Goal: Task Accomplishment & Management: Complete application form

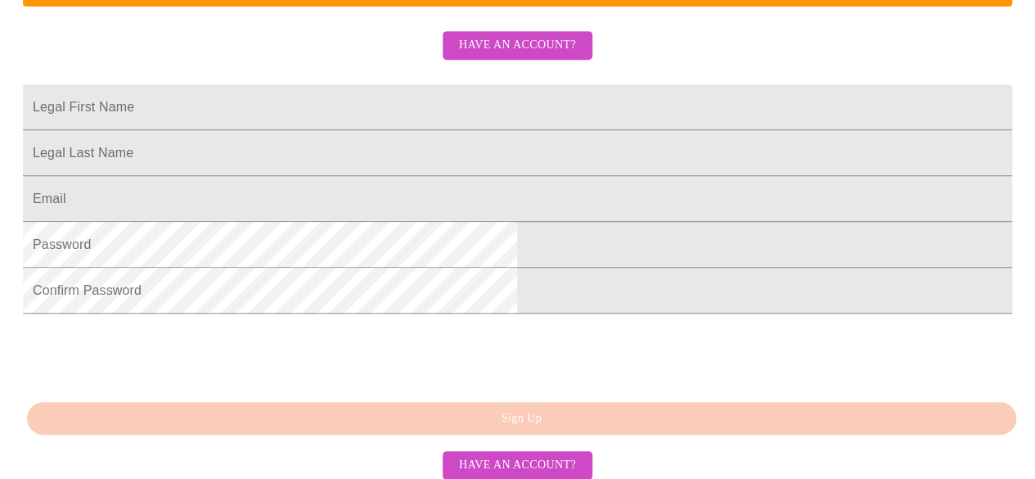
scroll to position [409, 0]
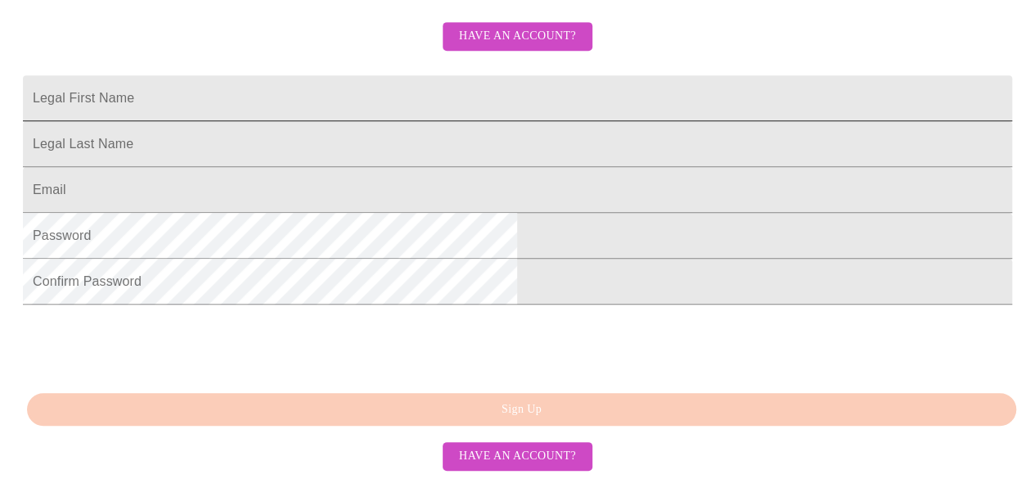
click at [314, 118] on input "Legal First Name" at bounding box center [518, 98] width 990 height 46
type input "april"
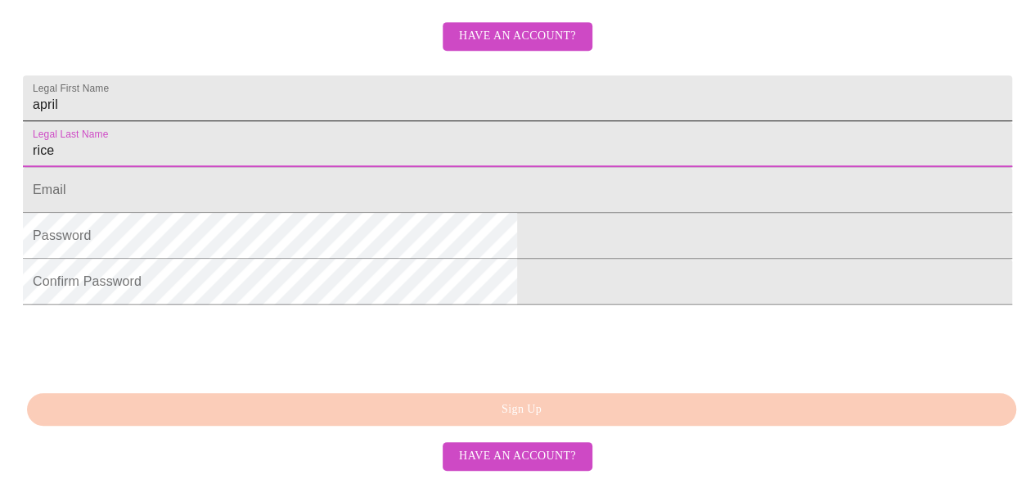
type input "rice"
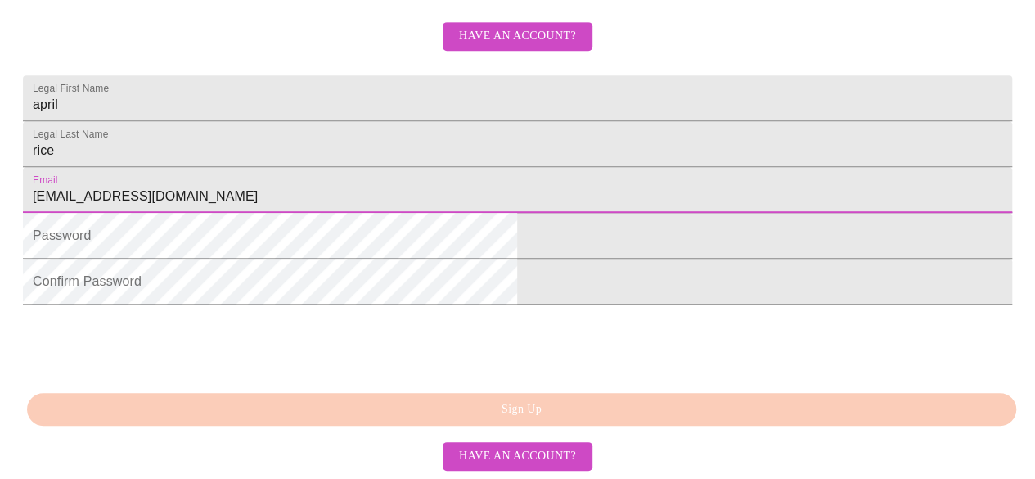
type input "april_rice15@yahoo.com"
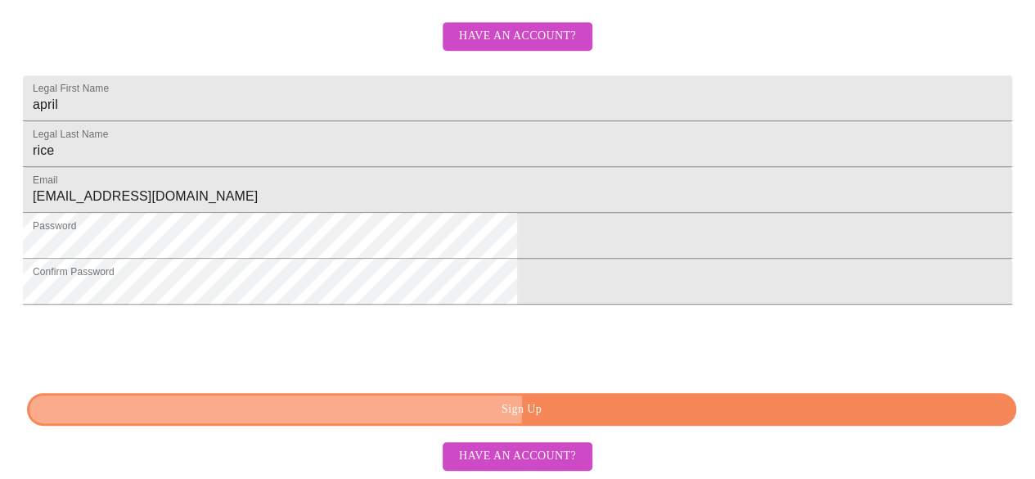
click at [446, 407] on span "Sign Up" at bounding box center [522, 409] width 952 height 20
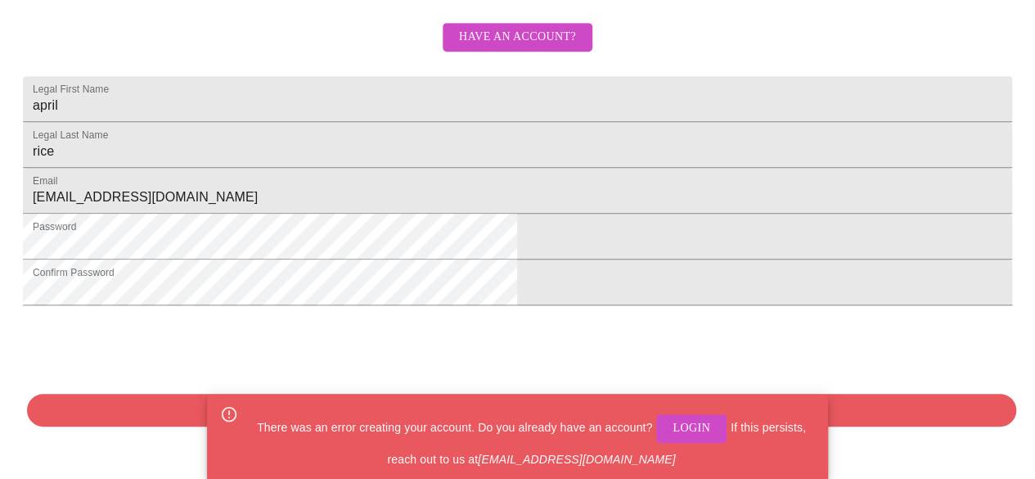
click at [675, 426] on span "Login" at bounding box center [692, 428] width 38 height 20
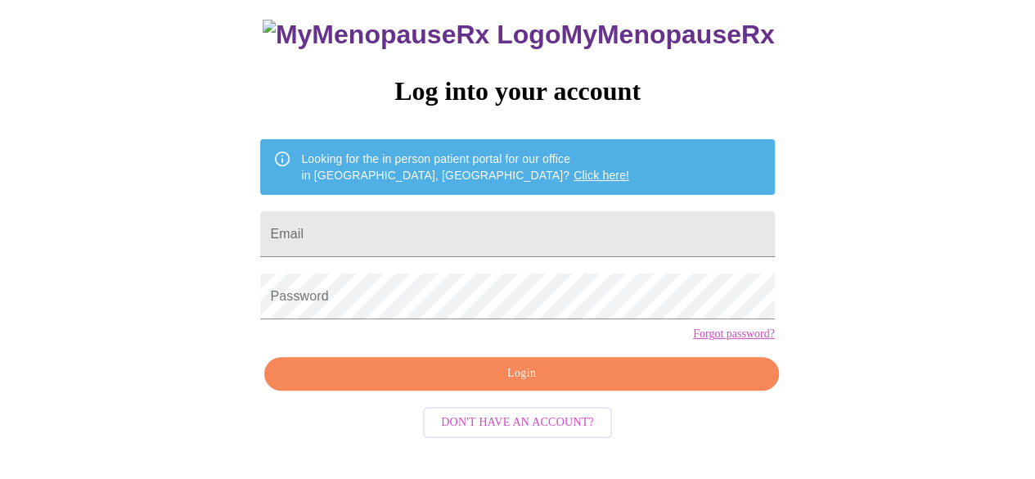
scroll to position [103, 0]
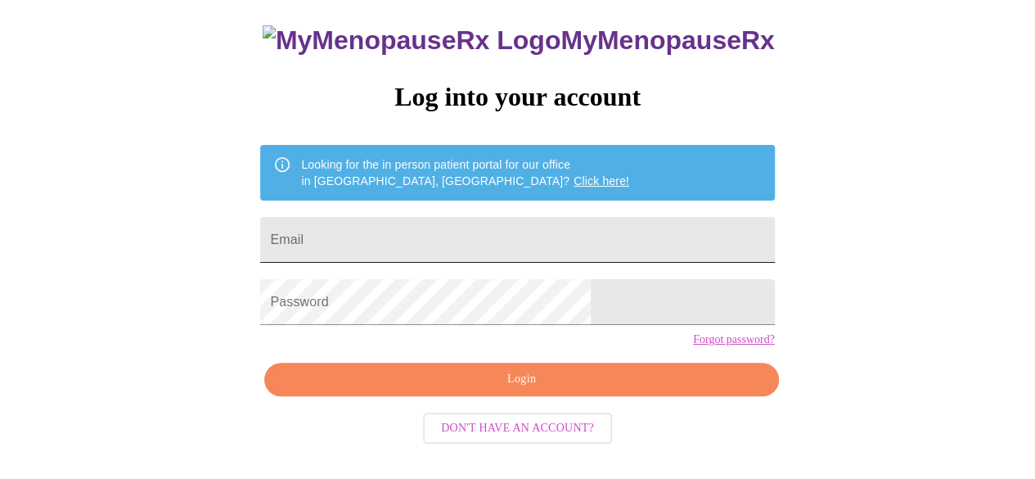
click at [391, 234] on input "Email" at bounding box center [517, 240] width 514 height 46
type input "april_rice15@yahoo.com"
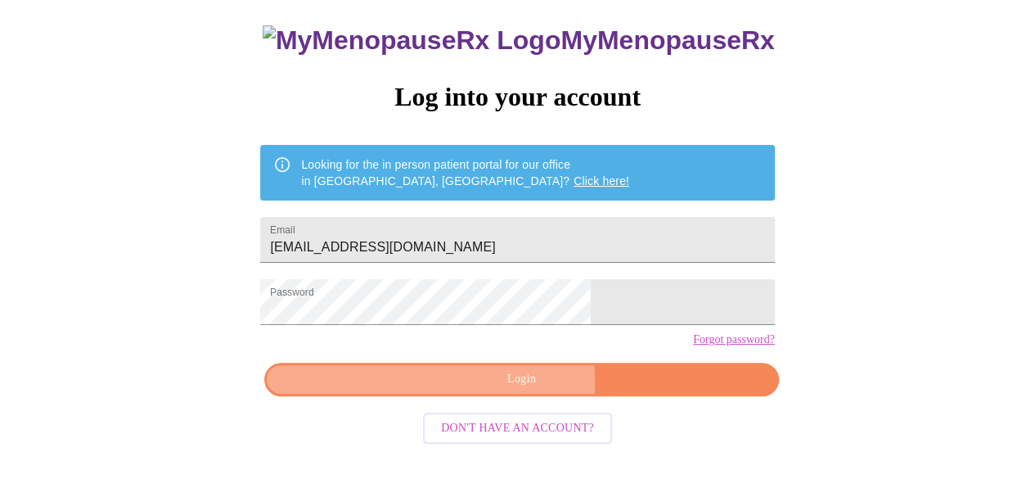
click at [449, 390] on span "Login" at bounding box center [521, 379] width 476 height 20
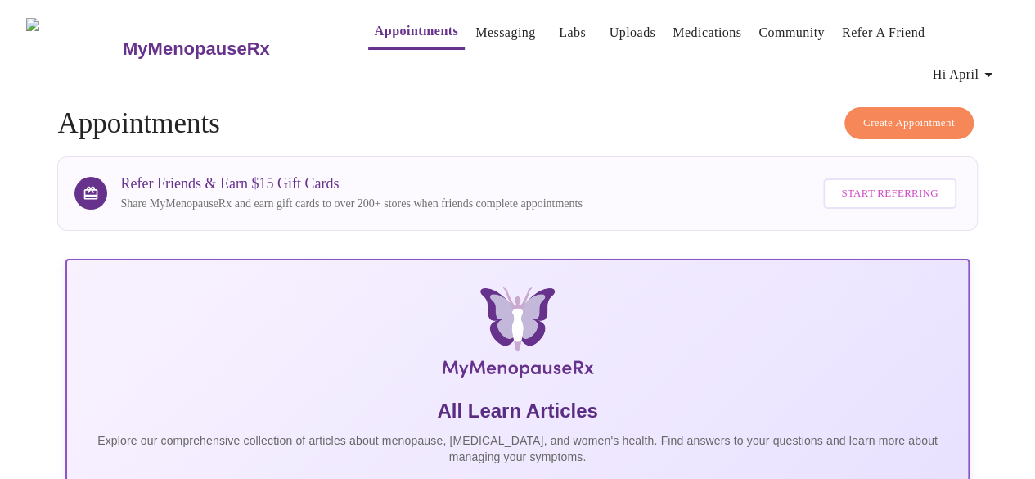
click at [377, 26] on link "Appointments" at bounding box center [416, 31] width 83 height 23
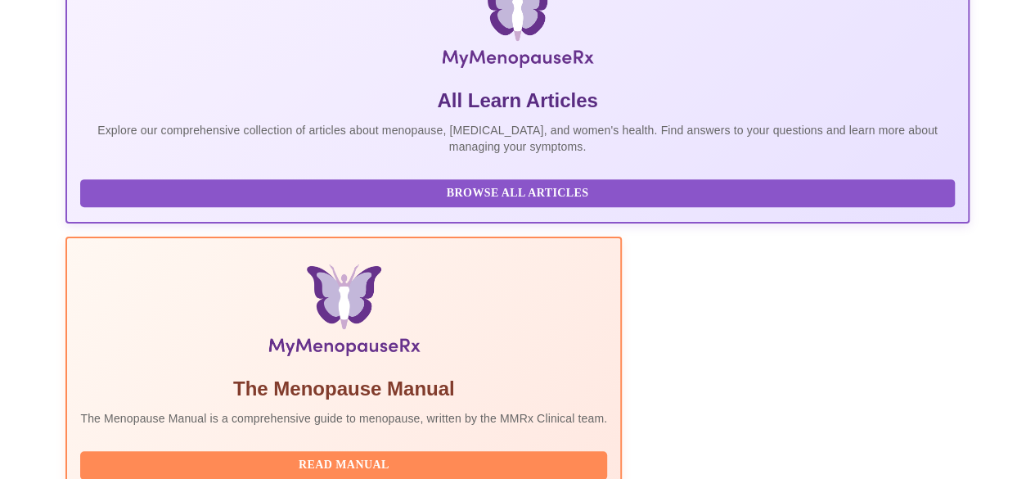
scroll to position [416, 0]
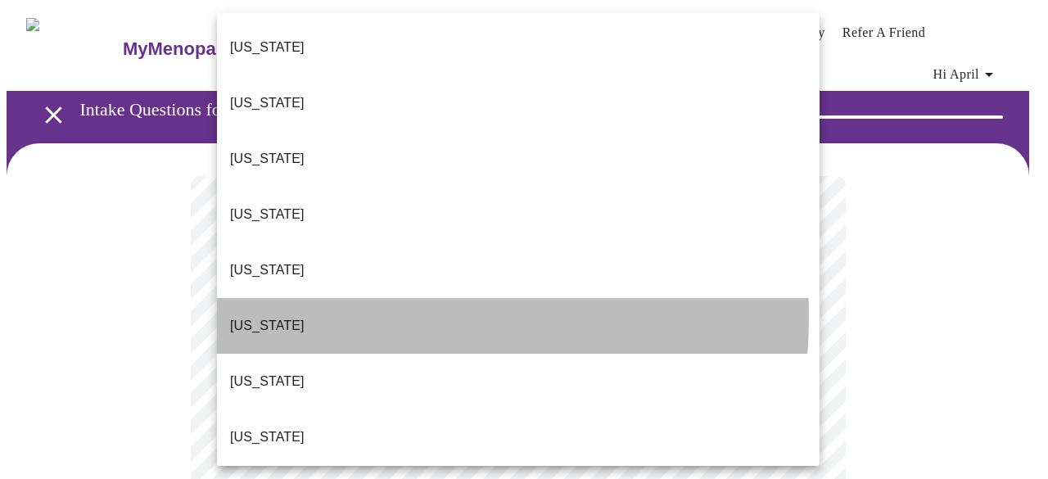
click at [334, 298] on li "Colorado" at bounding box center [518, 326] width 602 height 56
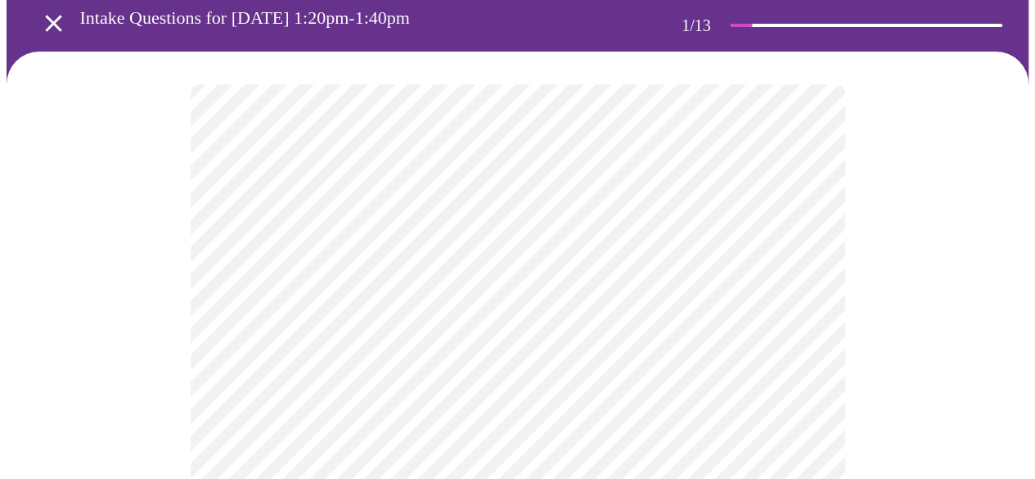
scroll to position [246, 0]
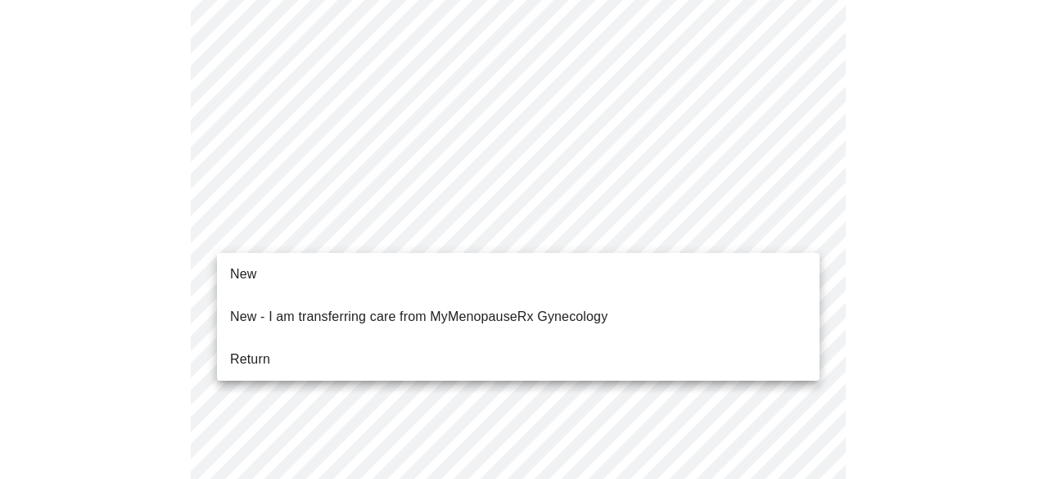
click at [284, 279] on li "New" at bounding box center [518, 273] width 602 height 29
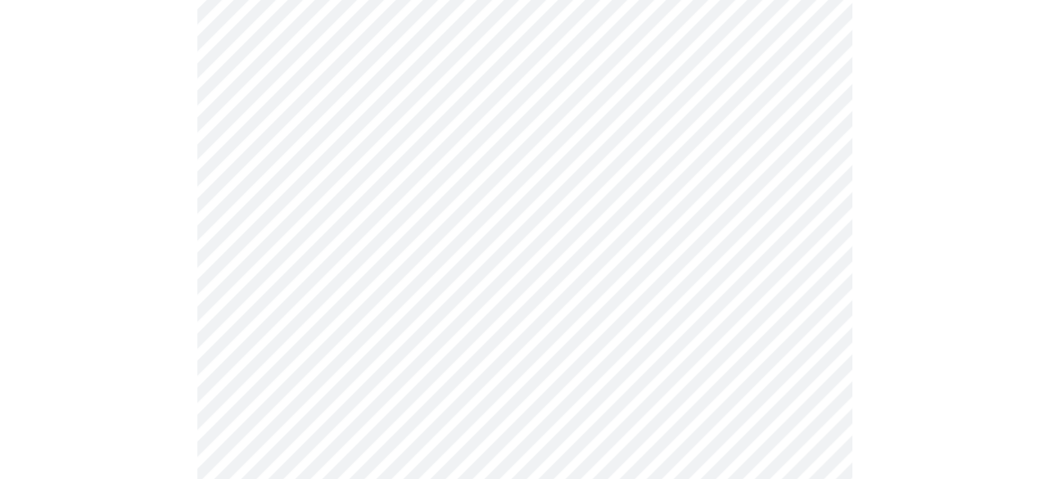
scroll to position [982, 0]
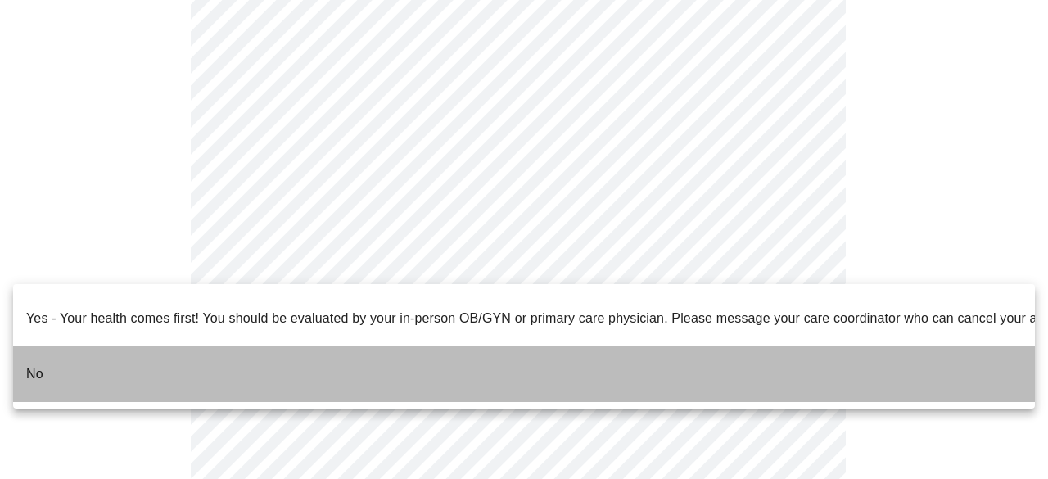
click at [169, 346] on li "No" at bounding box center [523, 374] width 1021 height 56
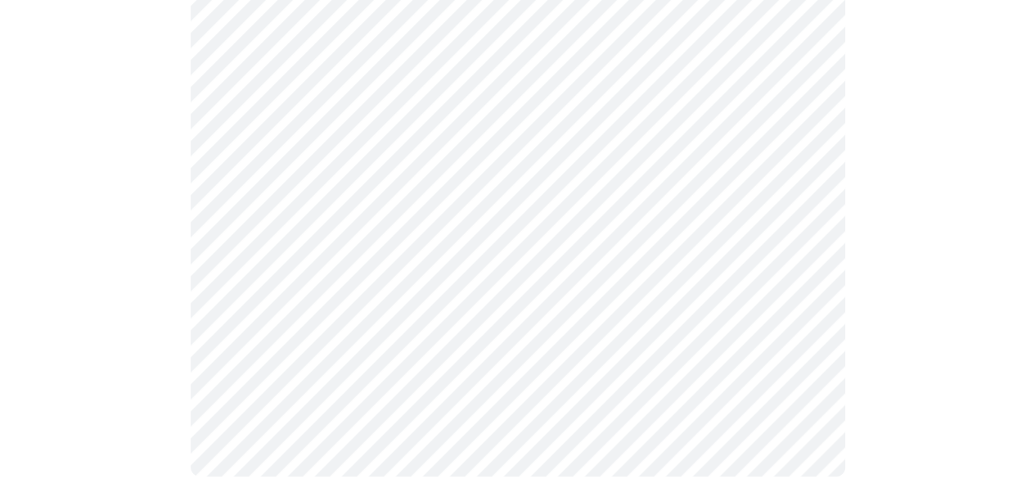
scroll to position [0, 0]
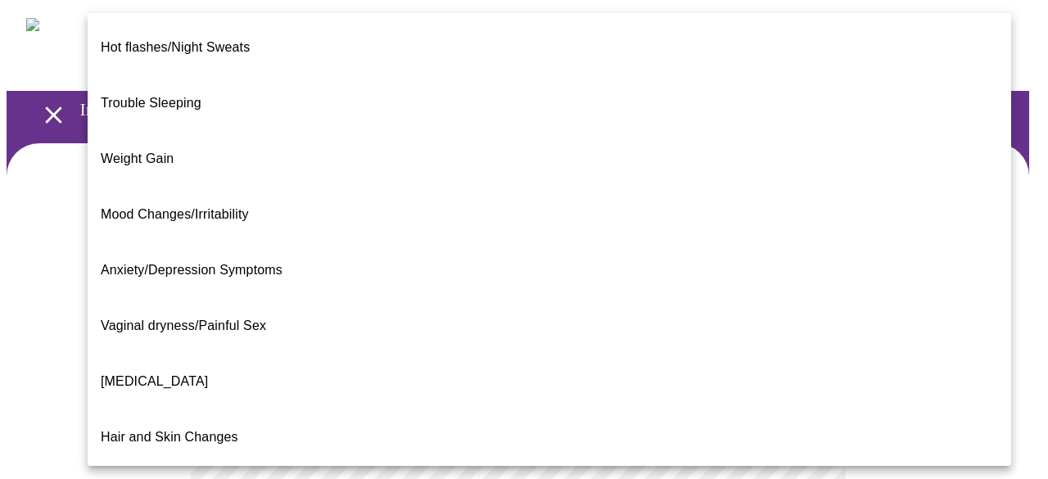
click at [144, 151] on span "Weight Gain" at bounding box center [137, 158] width 73 height 14
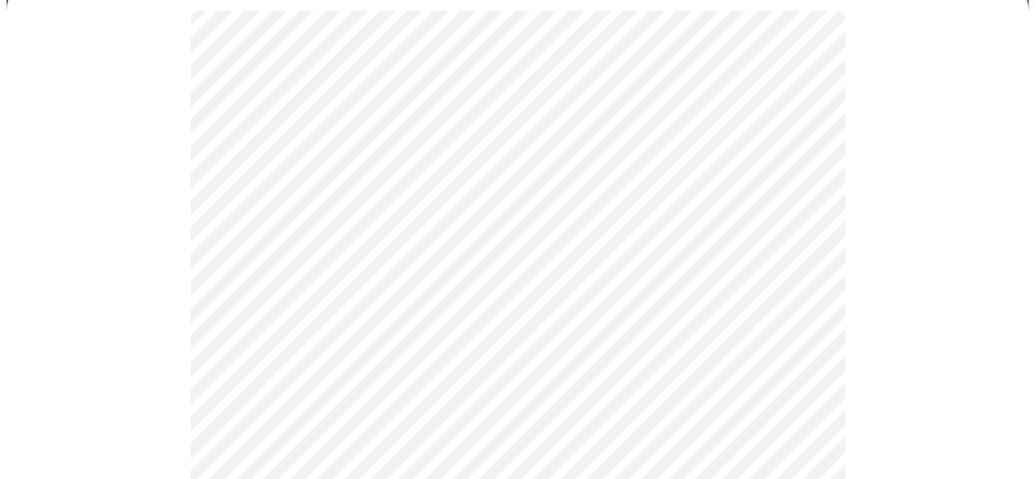
scroll to position [246, 0]
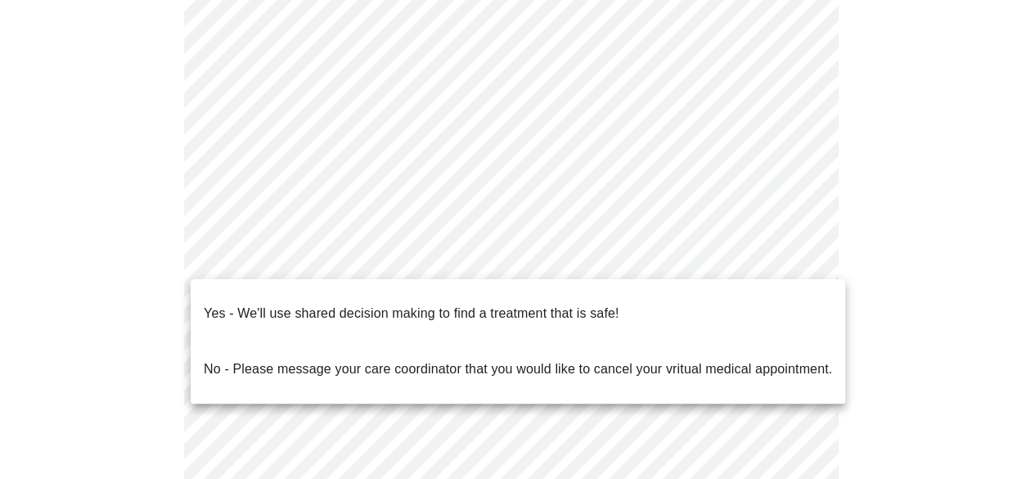
click at [408, 255] on body "MyMenopauseRx Appointments Messaging Labs Uploads Medications Community Refer a…" at bounding box center [518, 259] width 1022 height 996
click at [413, 307] on p "Yes - We'll use shared decision making to find a treatment that is safe!" at bounding box center [411, 314] width 415 height 20
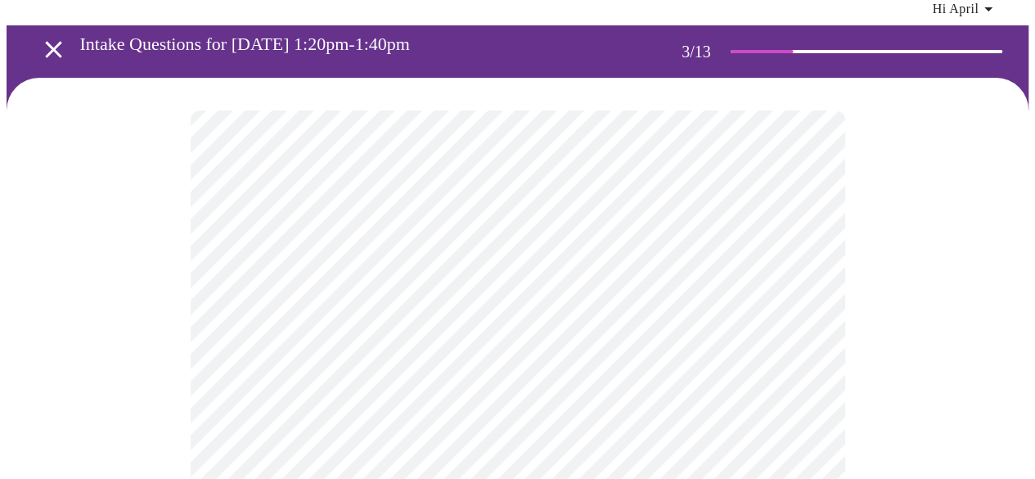
scroll to position [164, 0]
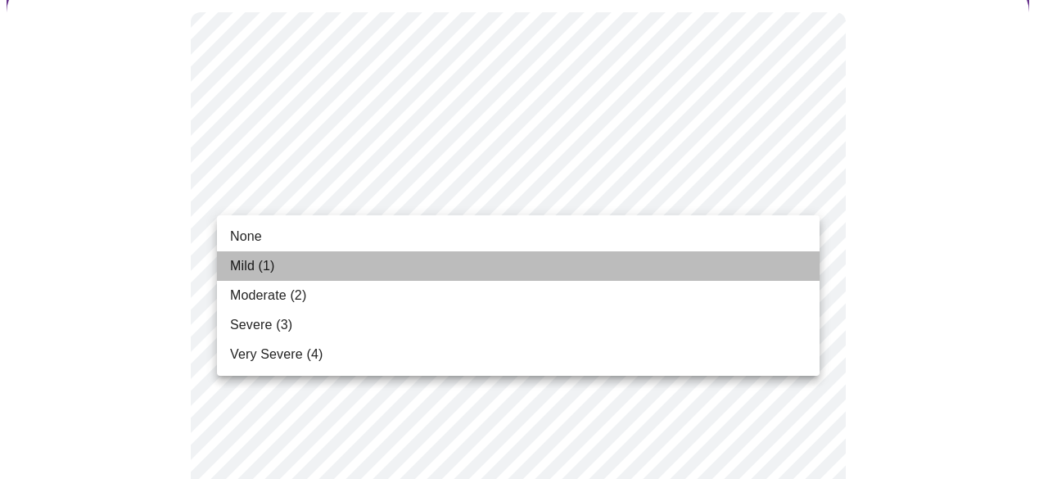
click at [268, 273] on span "Mild (1)" at bounding box center [252, 266] width 45 height 20
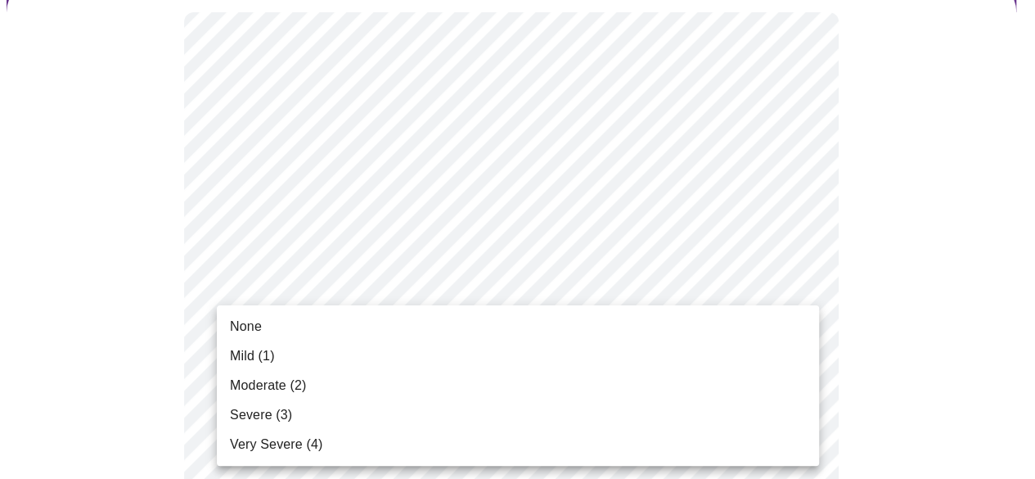
click at [279, 392] on span "Moderate (2)" at bounding box center [268, 386] width 76 height 20
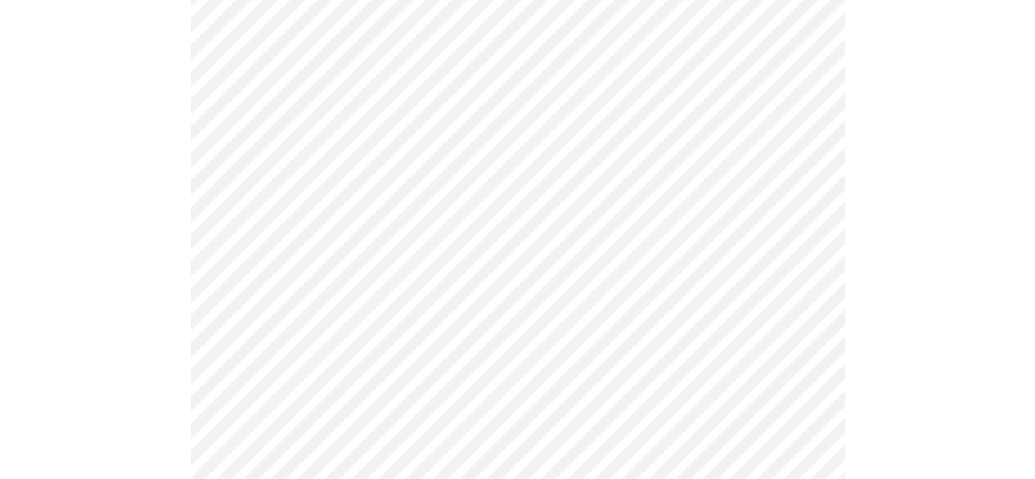
scroll to position [409, 0]
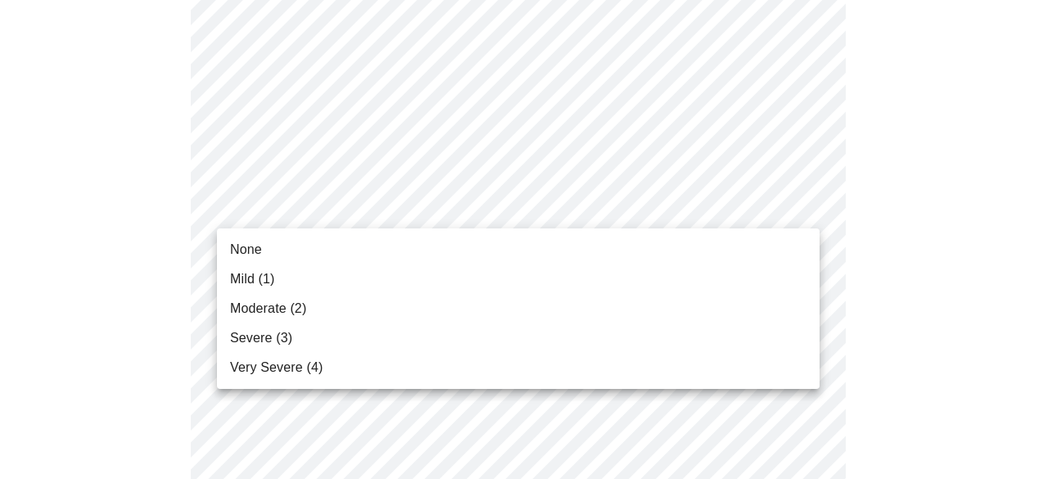
click at [283, 336] on span "Severe (3)" at bounding box center [261, 338] width 62 height 20
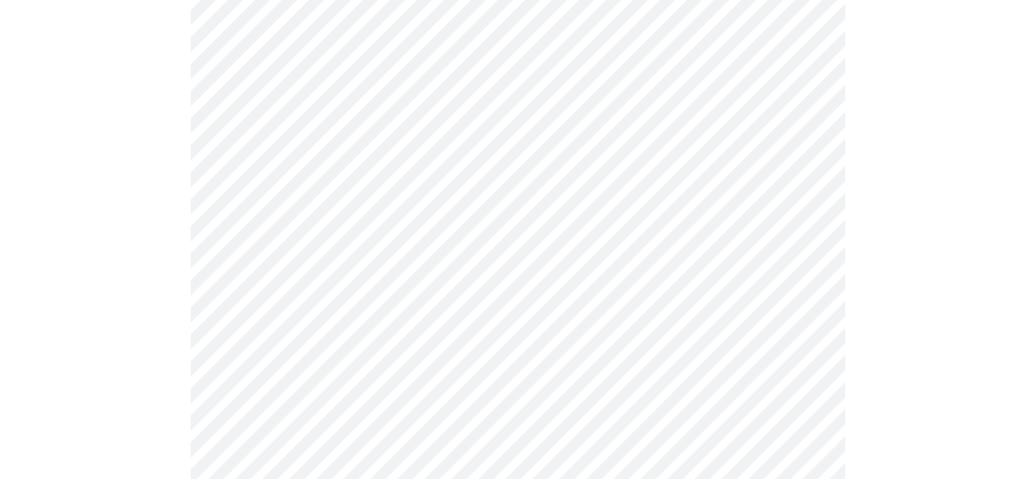
scroll to position [491, 0]
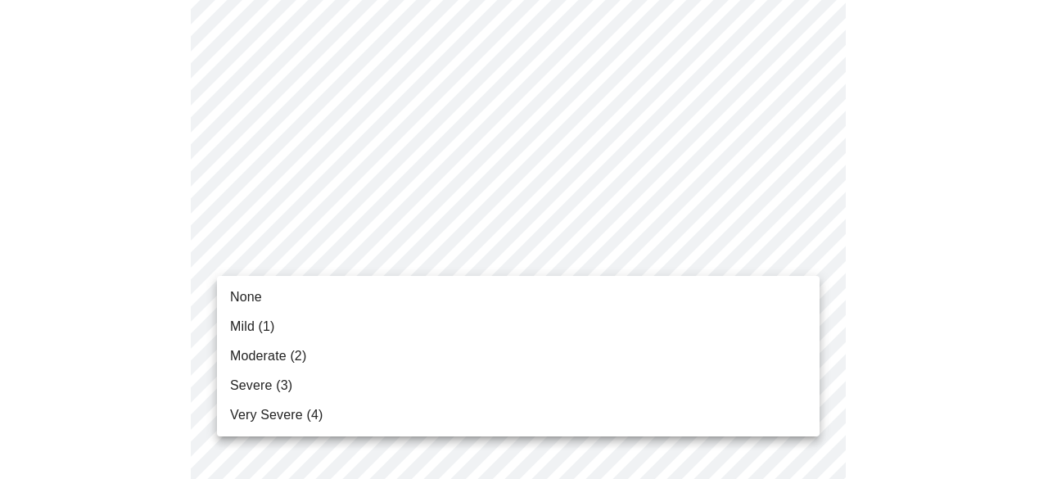
click at [287, 385] on span "Severe (3)" at bounding box center [261, 386] width 62 height 20
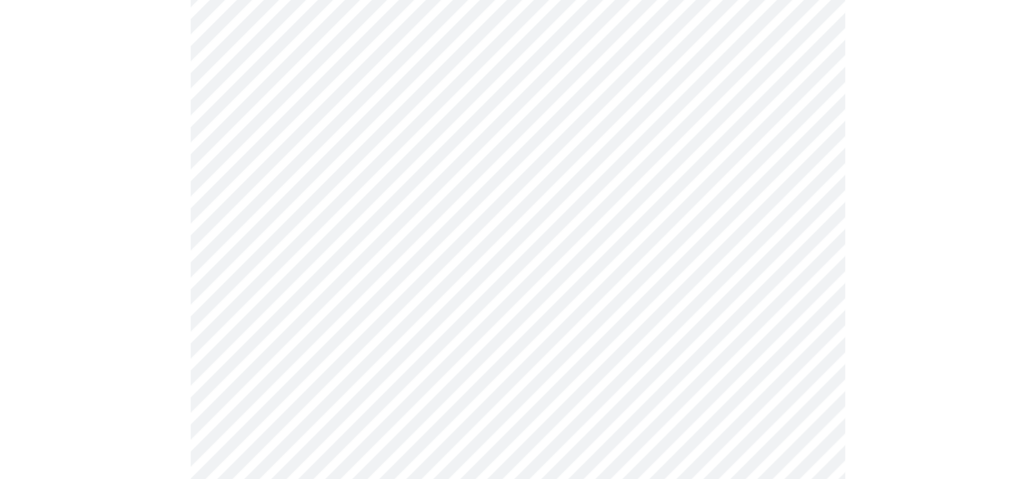
scroll to position [737, 0]
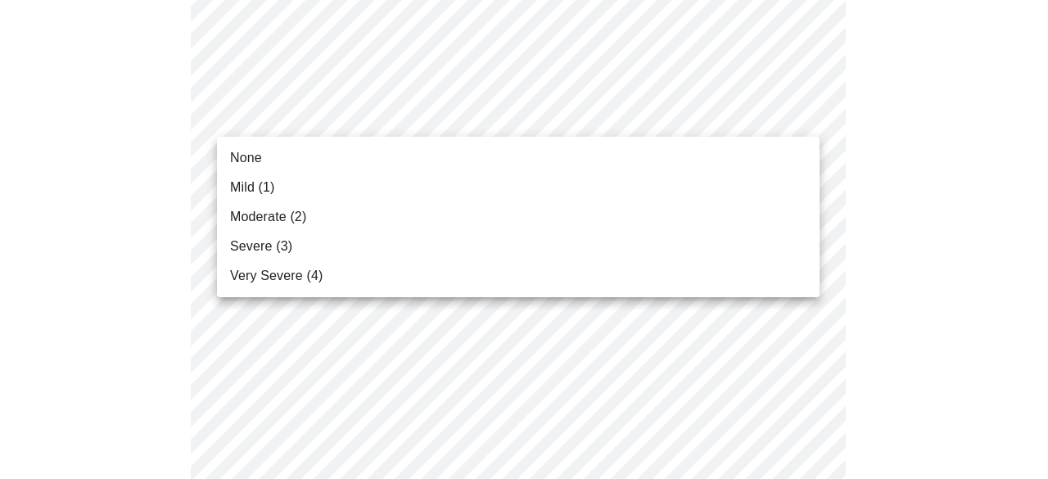
click at [415, 109] on body "MyMenopauseRx Appointments Messaging Labs Uploads Medications Community Refer a…" at bounding box center [524, 324] width 1035 height 2108
click at [274, 240] on span "Severe (3)" at bounding box center [261, 247] width 62 height 20
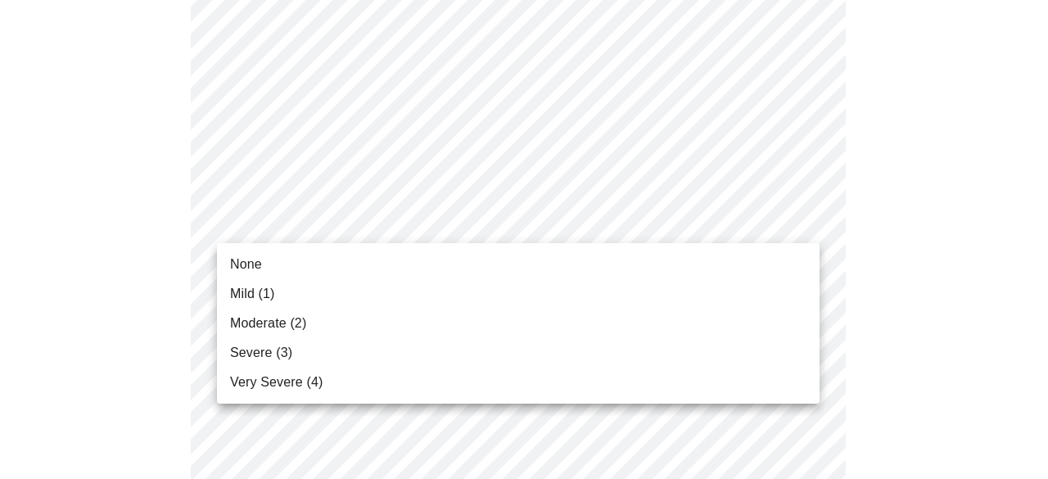
click at [301, 219] on body "MyMenopauseRx Appointments Messaging Labs Uploads Medications Community Refer a…" at bounding box center [524, 312] width 1035 height 2085
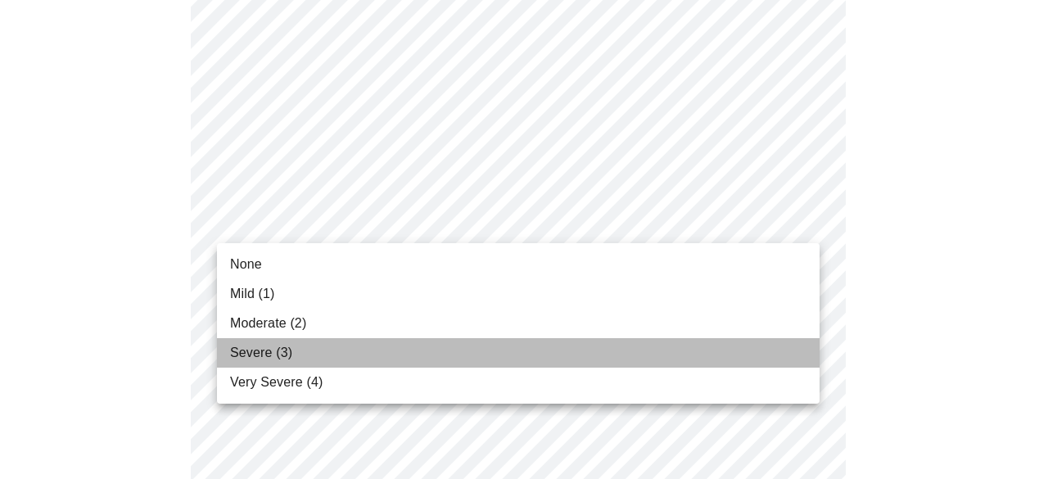
click at [267, 343] on span "Severe (3)" at bounding box center [261, 353] width 62 height 20
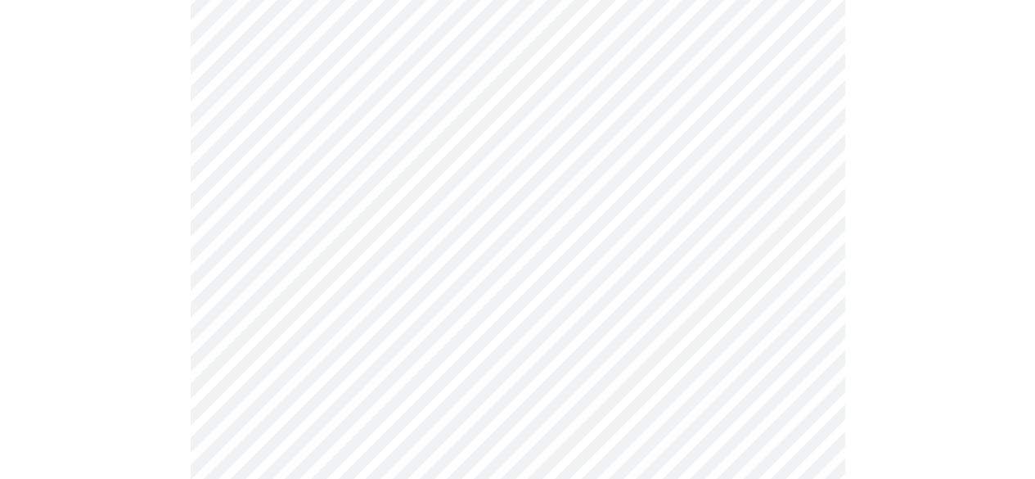
scroll to position [818, 0]
click at [306, 273] on body "MyMenopauseRx Appointments Messaging Labs Uploads Medications Community Refer a…" at bounding box center [518, 219] width 1022 height 2063
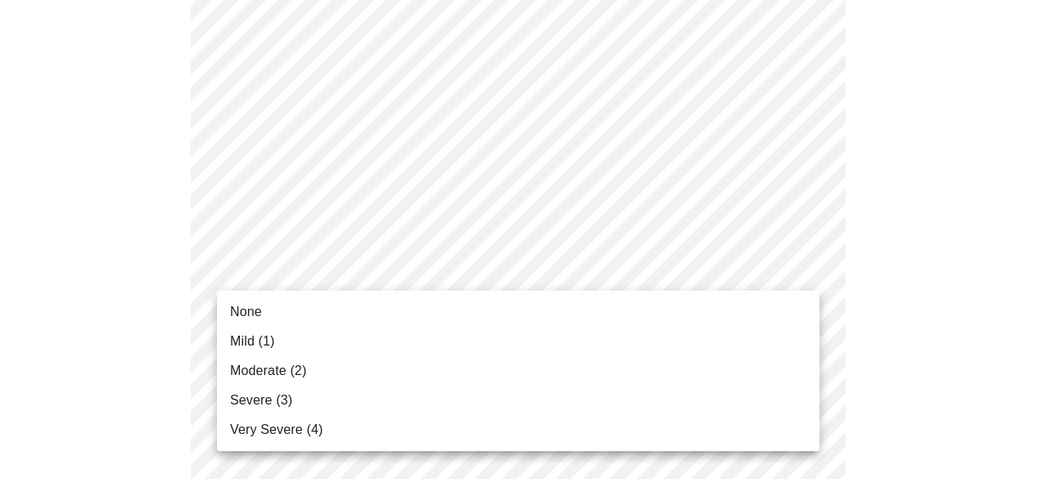
click at [255, 404] on span "Severe (3)" at bounding box center [261, 400] width 62 height 20
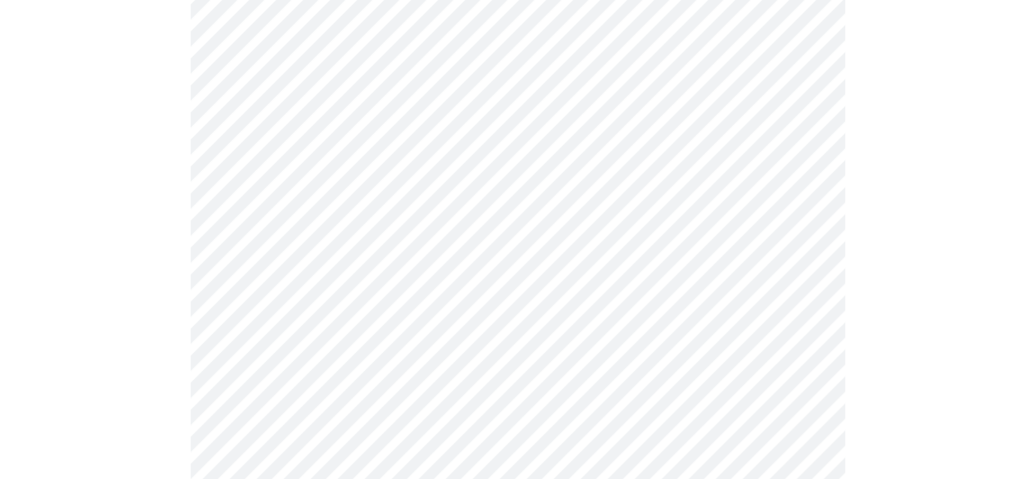
scroll to position [900, 0]
click at [322, 322] on body "MyMenopauseRx Appointments Messaging Labs Uploads Medications Community Refer a…" at bounding box center [524, 114] width 1035 height 2017
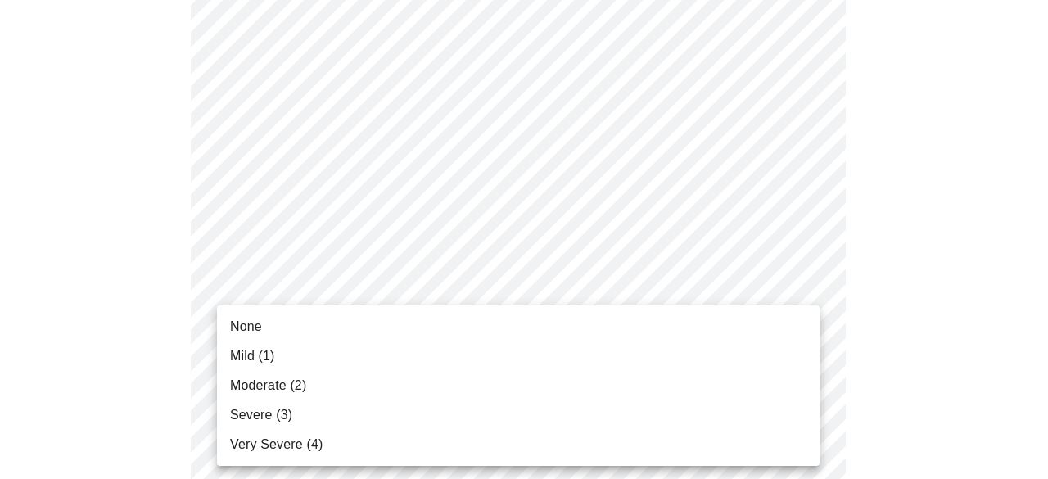
click at [293, 386] on span "Moderate (2)" at bounding box center [268, 386] width 76 height 20
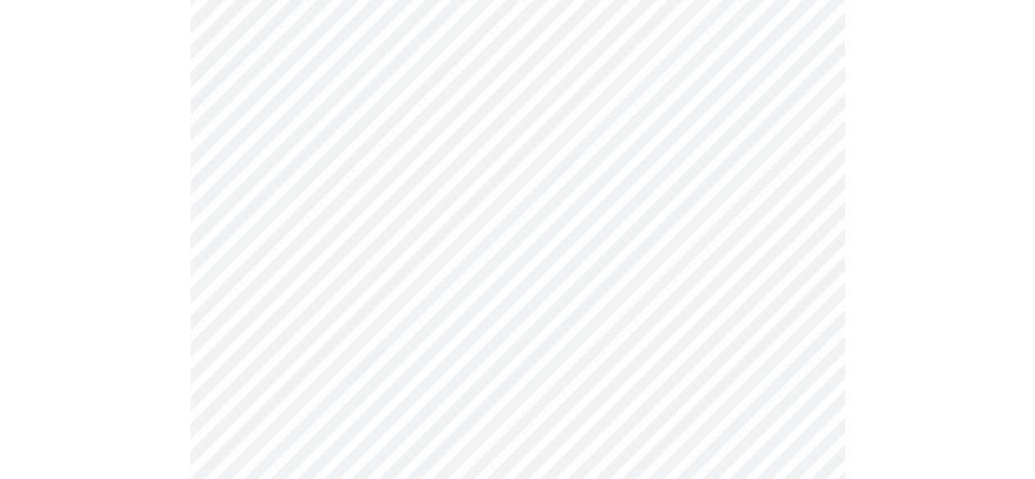
scroll to position [1146, 0]
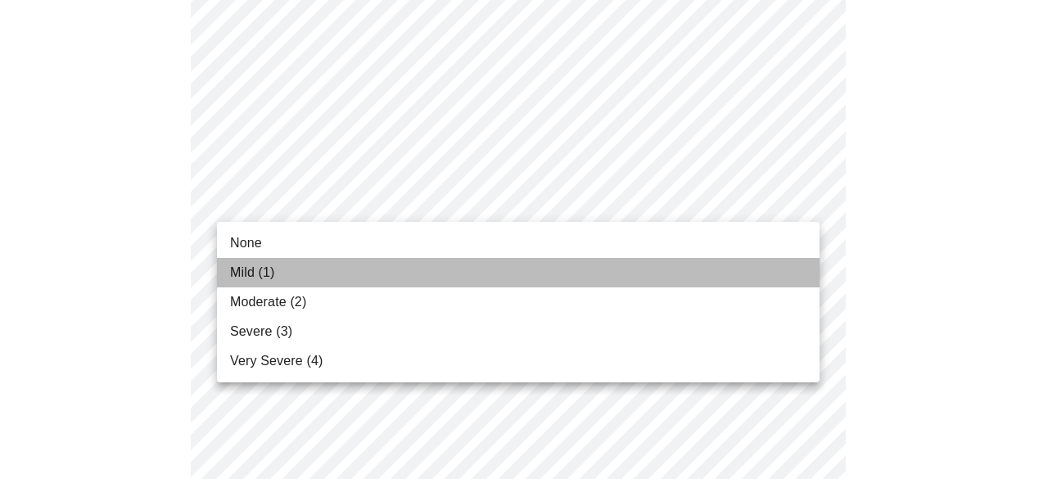
click at [303, 272] on li "Mild (1)" at bounding box center [518, 272] width 602 height 29
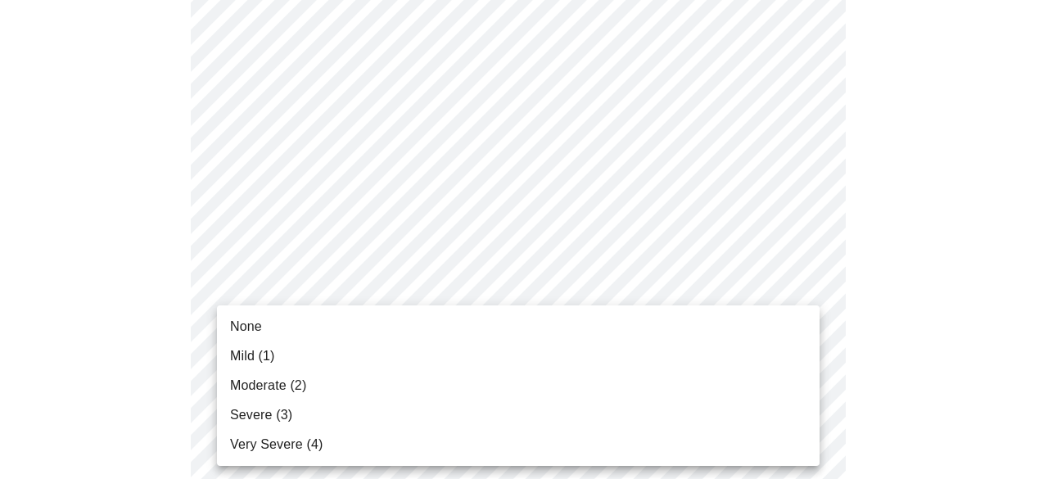
click at [276, 331] on li "None" at bounding box center [518, 326] width 602 height 29
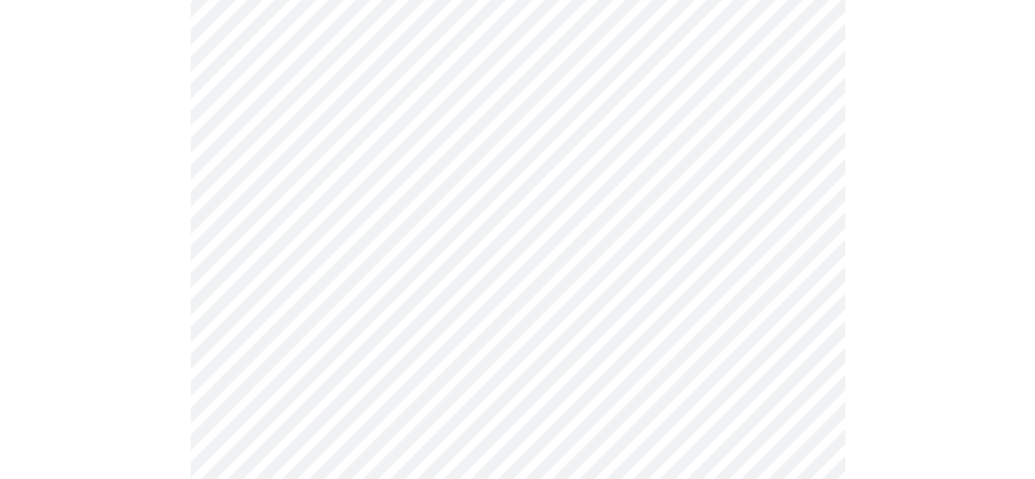
scroll to position [1310, 0]
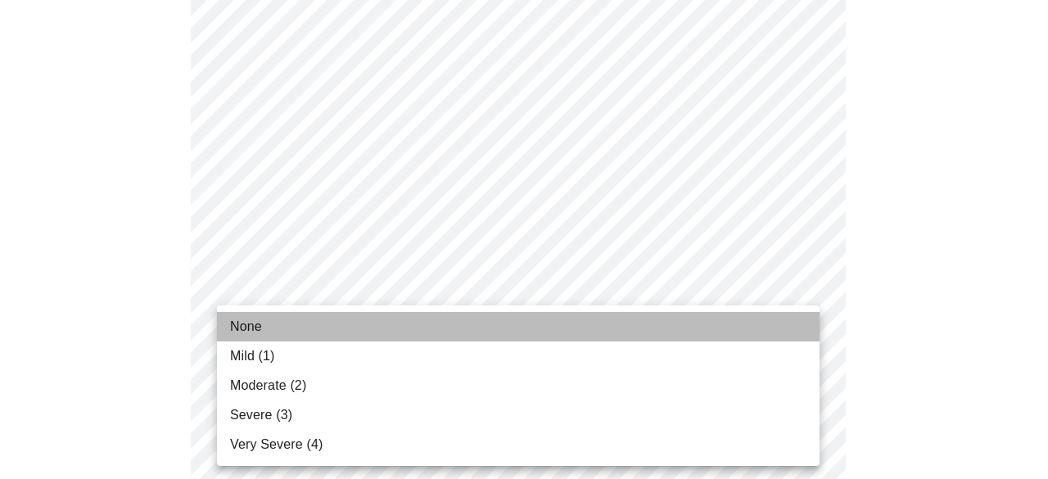
click at [262, 323] on li "None" at bounding box center [518, 326] width 602 height 29
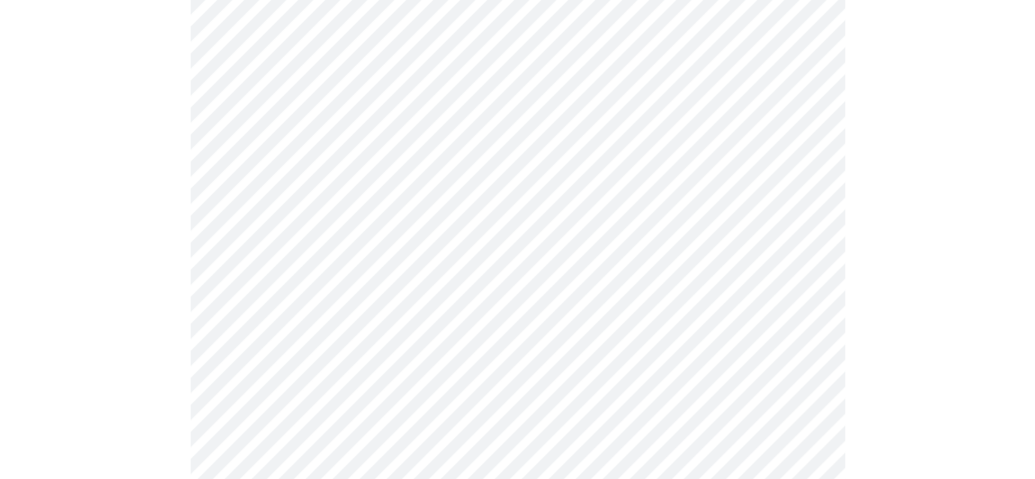
scroll to position [1391, 0]
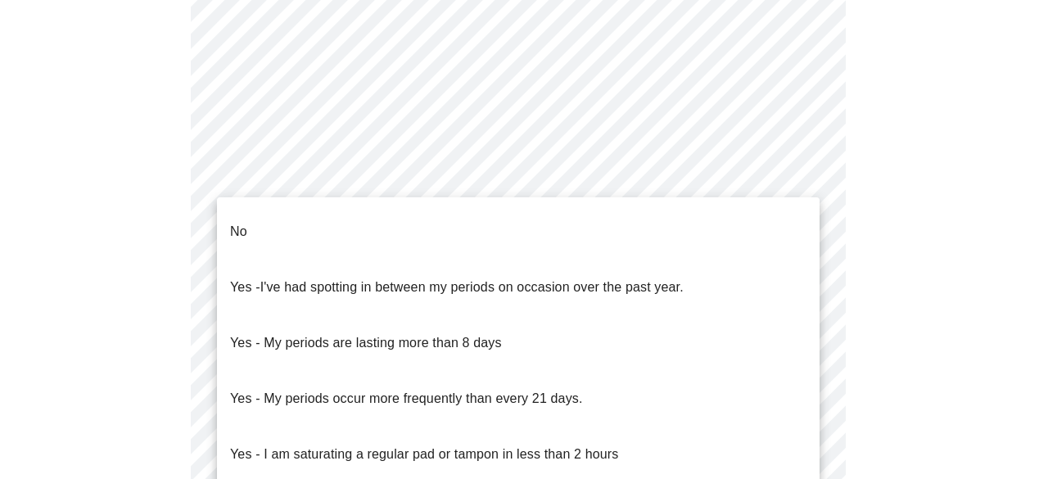
click at [390, 259] on body "MyMenopauseRx Appointments Messaging Labs Uploads Medications Community Refer a…" at bounding box center [524, 88] width 1035 height 1636
click at [300, 230] on li "No" at bounding box center [518, 232] width 602 height 56
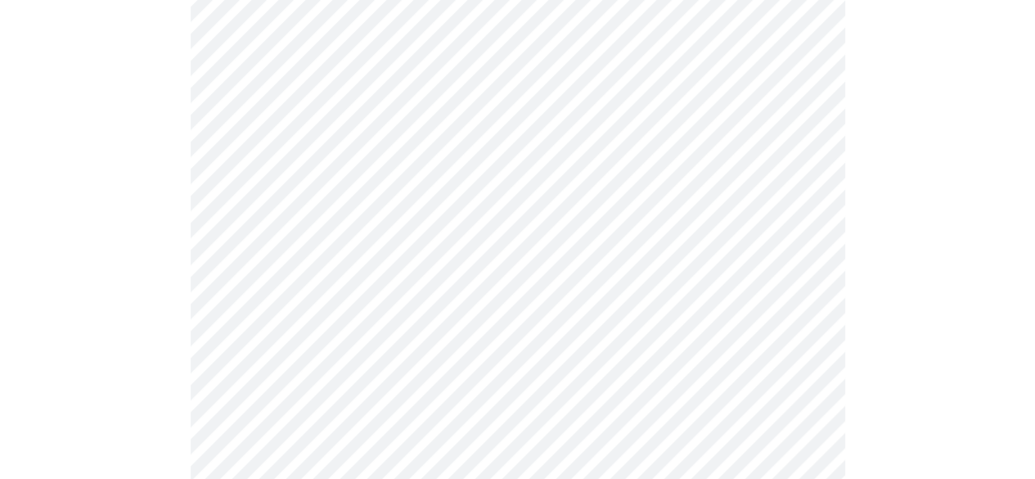
click at [316, 398] on body "MyMenopauseRx Appointments Messaging Labs Uploads Medications Community Refer a…" at bounding box center [518, 83] width 1022 height 1627
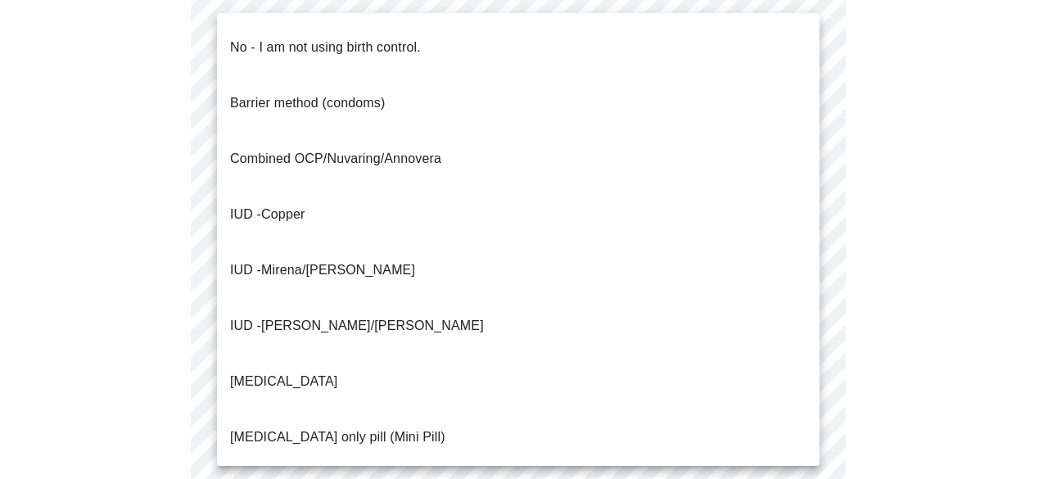
click at [313, 427] on p "Progesterone only pill (Mini Pill)" at bounding box center [337, 437] width 215 height 20
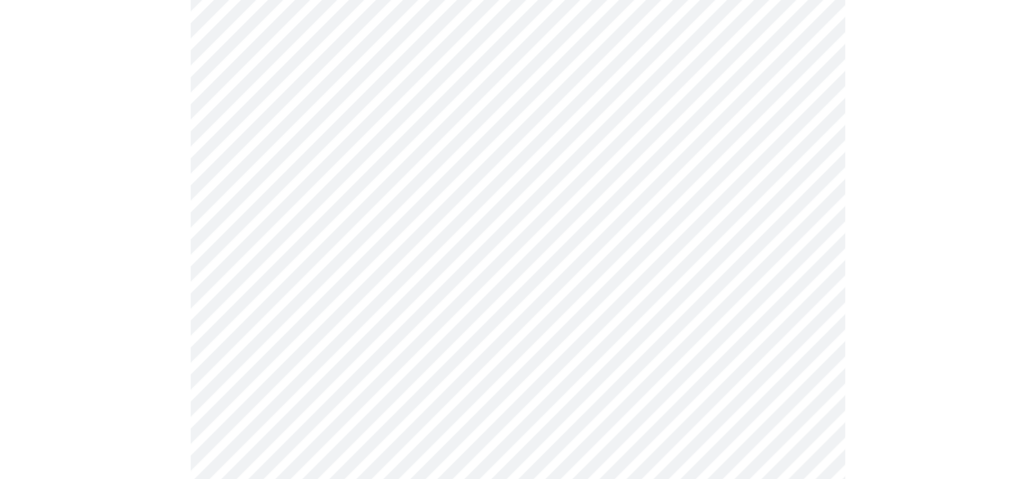
scroll to position [900, 0]
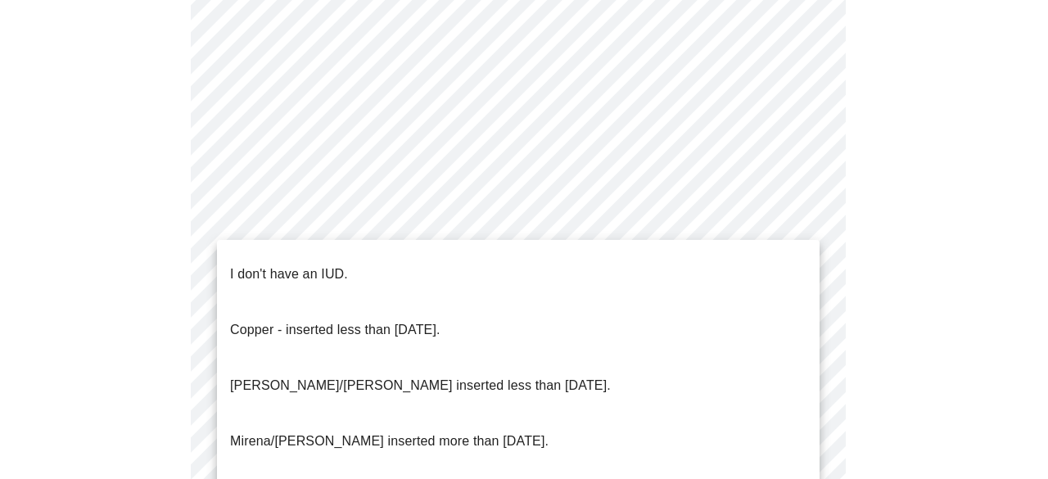
click at [259, 271] on span "I don't have an IUD." at bounding box center [289, 274] width 118 height 46
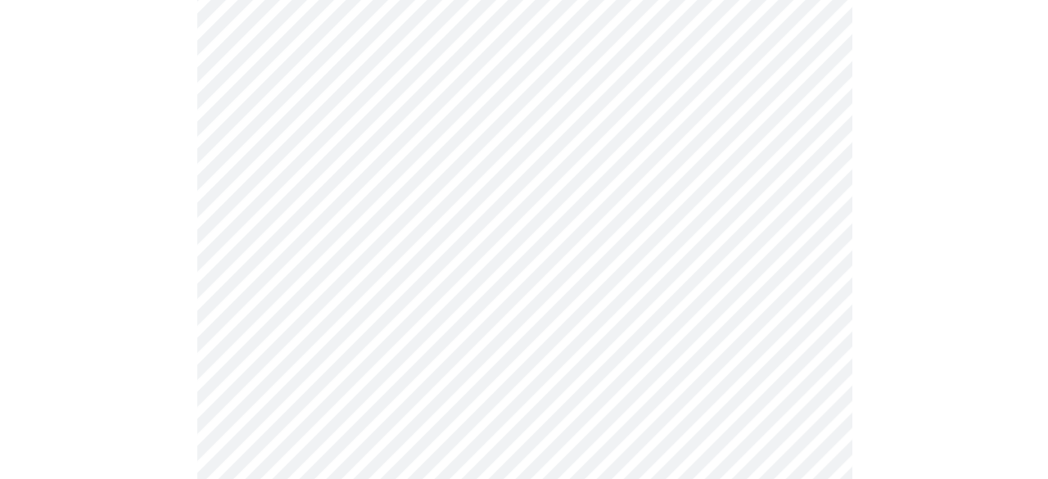
scroll to position [1105, 0]
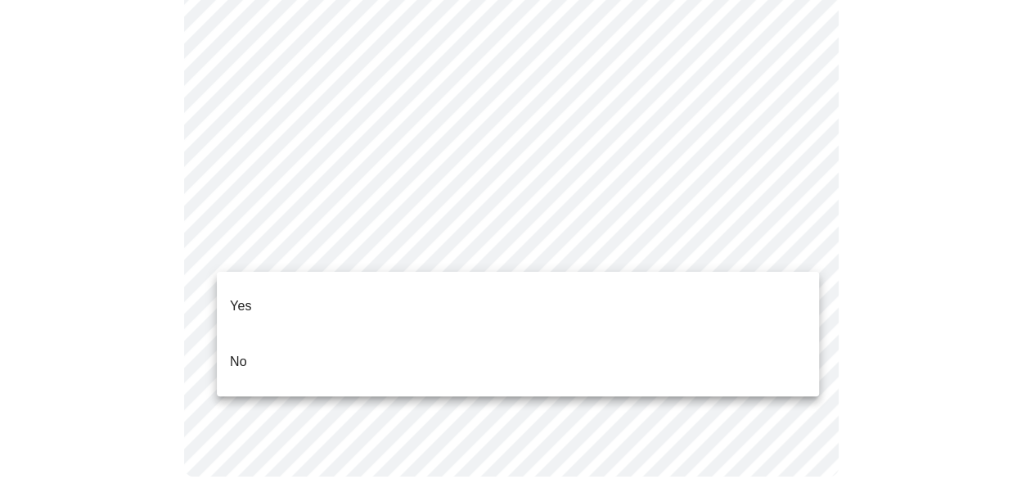
click at [259, 334] on li "No" at bounding box center [518, 362] width 602 height 56
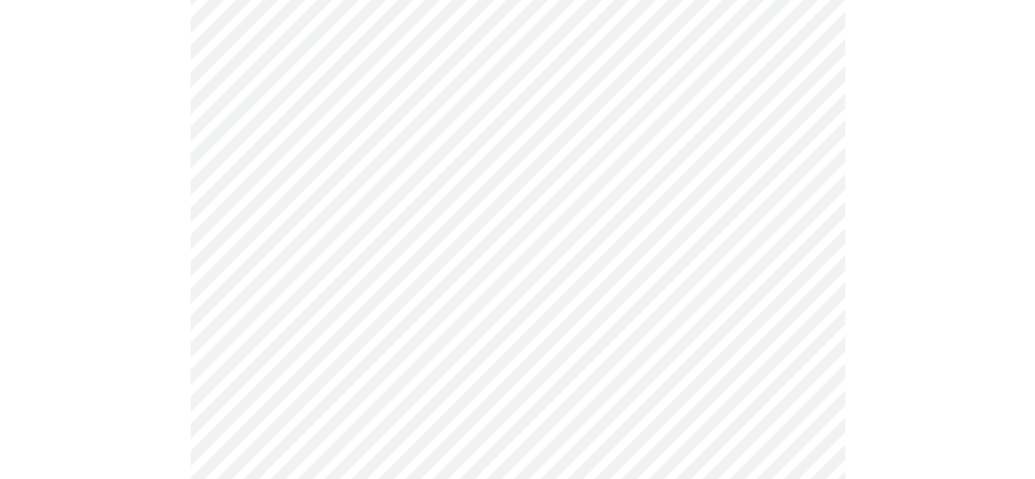
scroll to position [246, 0]
click at [516, 171] on body "MyMenopauseRx Appointments Messaging Labs Uploads Medications Community Refer a…" at bounding box center [518, 435] width 1022 height 1349
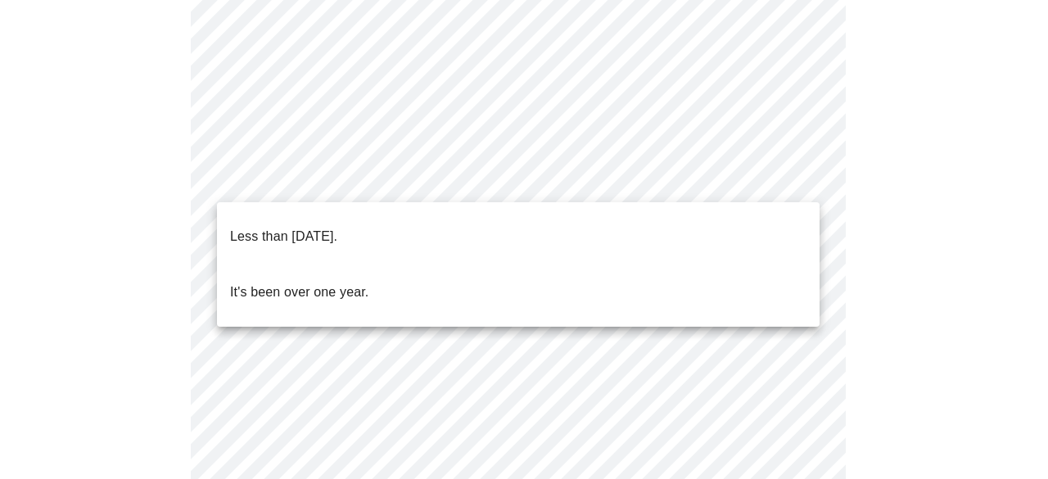
click at [262, 227] on p "Less than one year ago." at bounding box center [283, 237] width 107 height 20
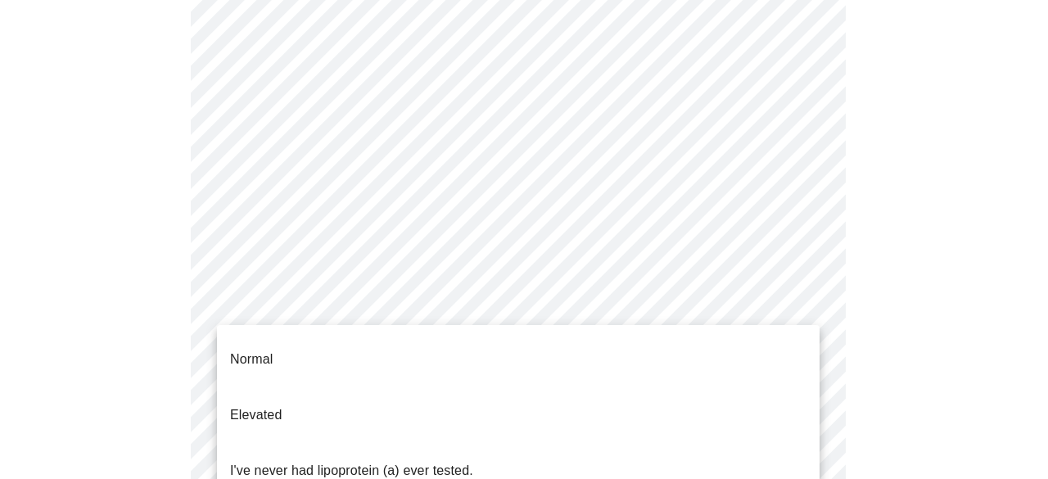
click at [462, 326] on body "MyMenopauseRx Appointments Messaging Labs Uploads Medications Community Refer a…" at bounding box center [524, 430] width 1035 height 1339
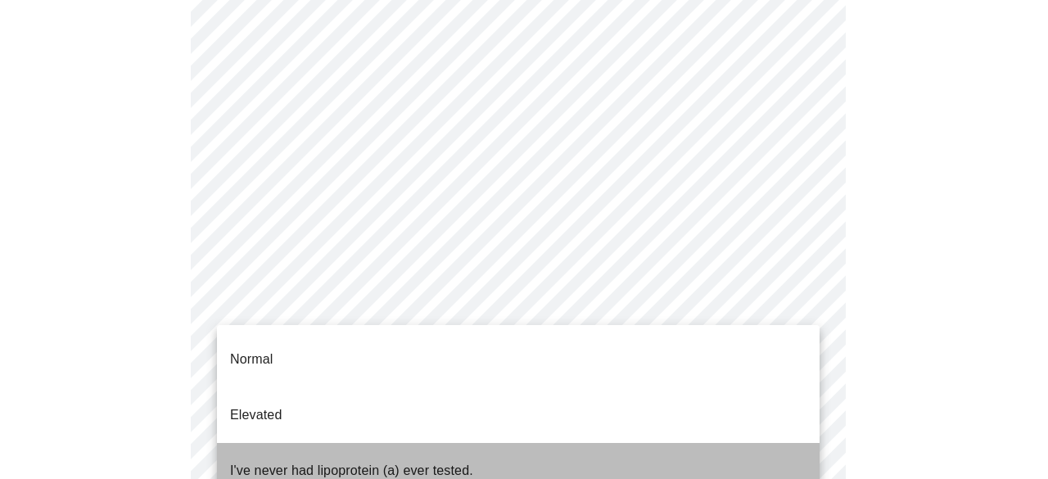
click at [408, 461] on p "I've never had lipoprotein (a) ever tested." at bounding box center [351, 471] width 243 height 20
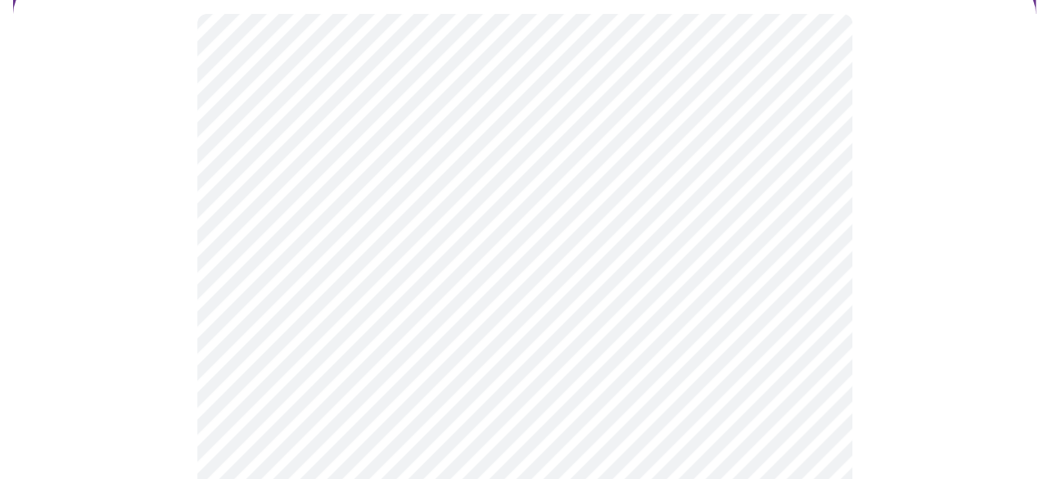
scroll to position [164, 0]
click at [413, 310] on body "MyMenopauseRx Appointments Messaging Labs Uploads Medications Community Refer a…" at bounding box center [524, 279] width 1035 height 873
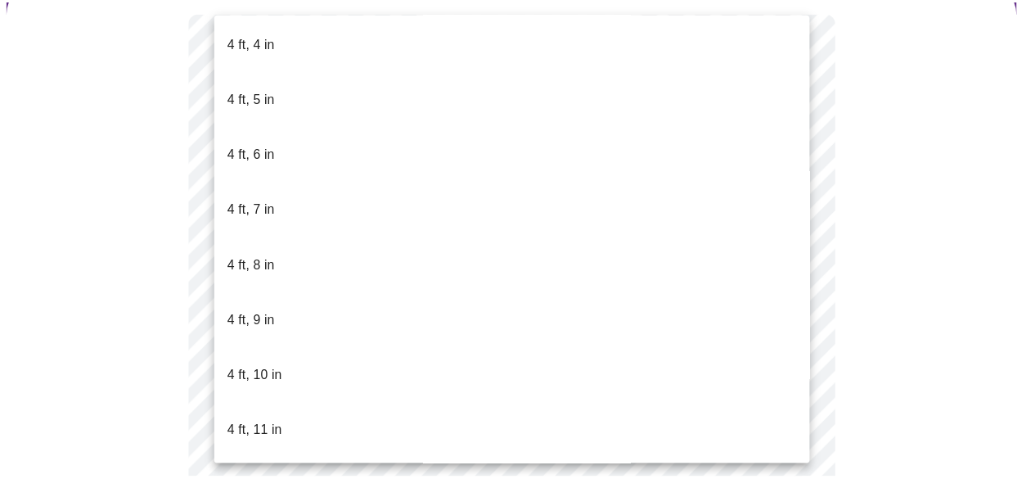
scroll to position [900, 0]
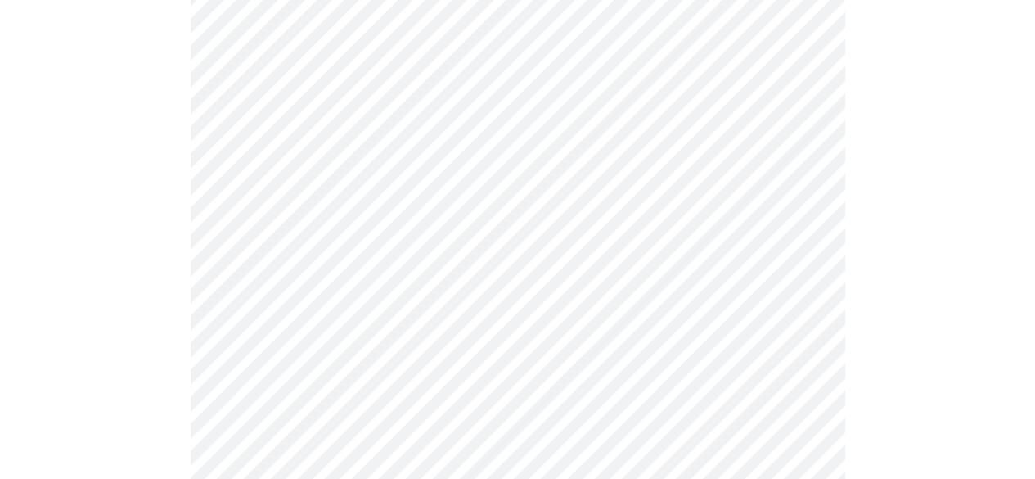
scroll to position [4256, 0]
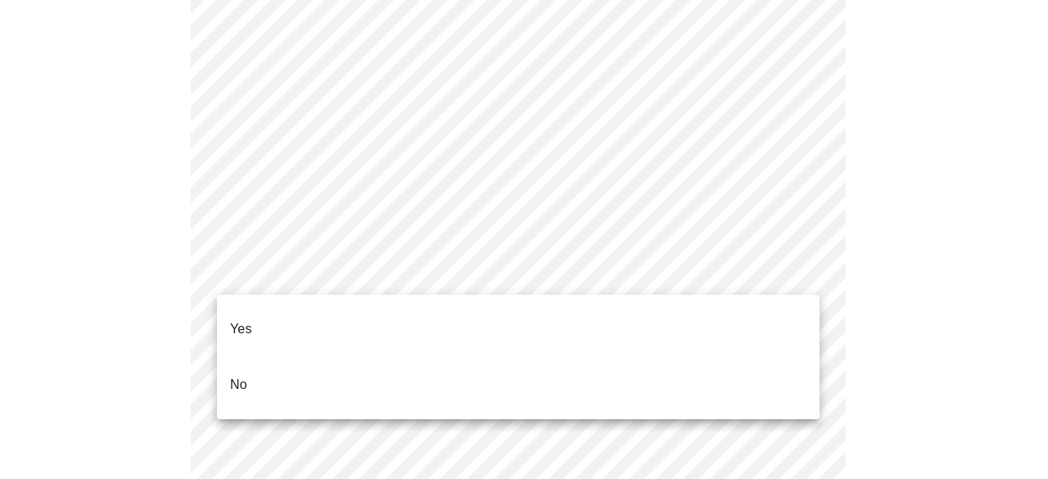
click at [244, 375] on p "No" at bounding box center [238, 385] width 17 height 20
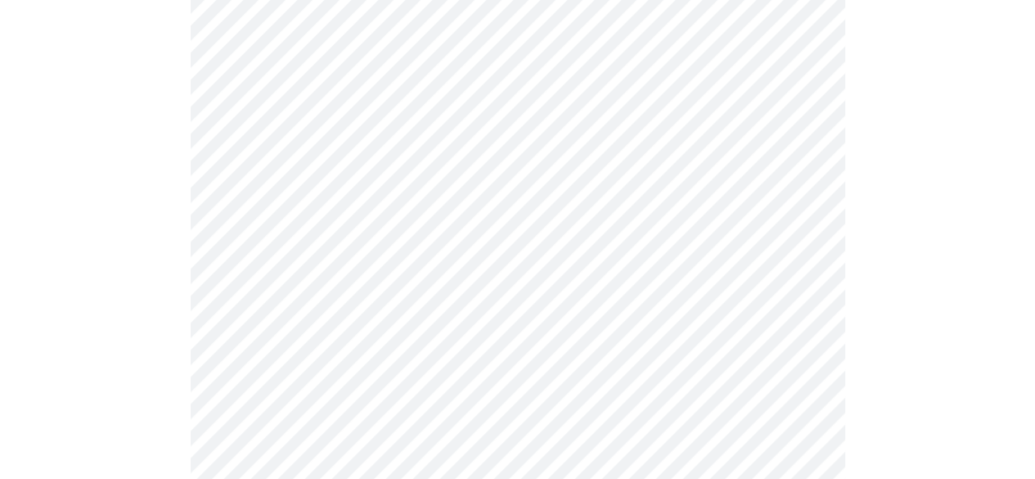
scroll to position [4420, 0]
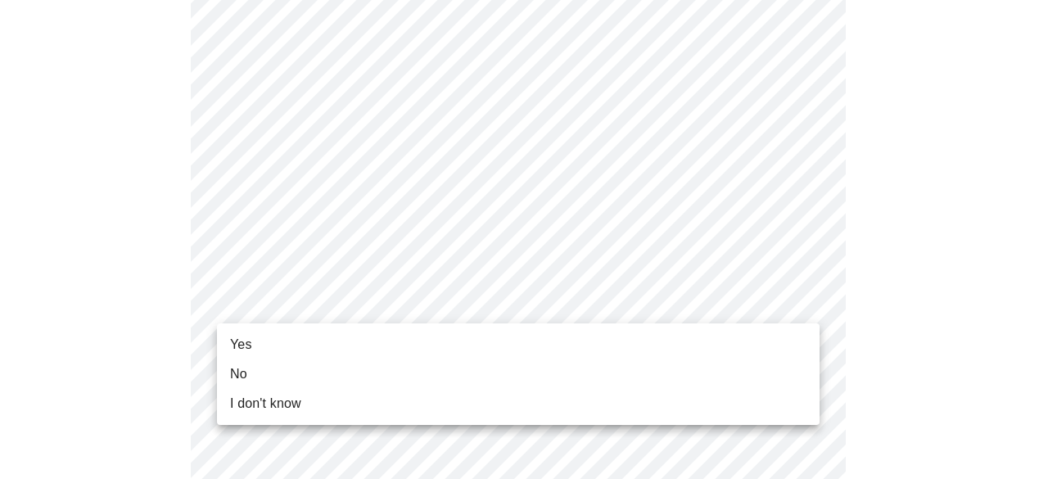
click at [276, 349] on li "Yes" at bounding box center [518, 344] width 602 height 29
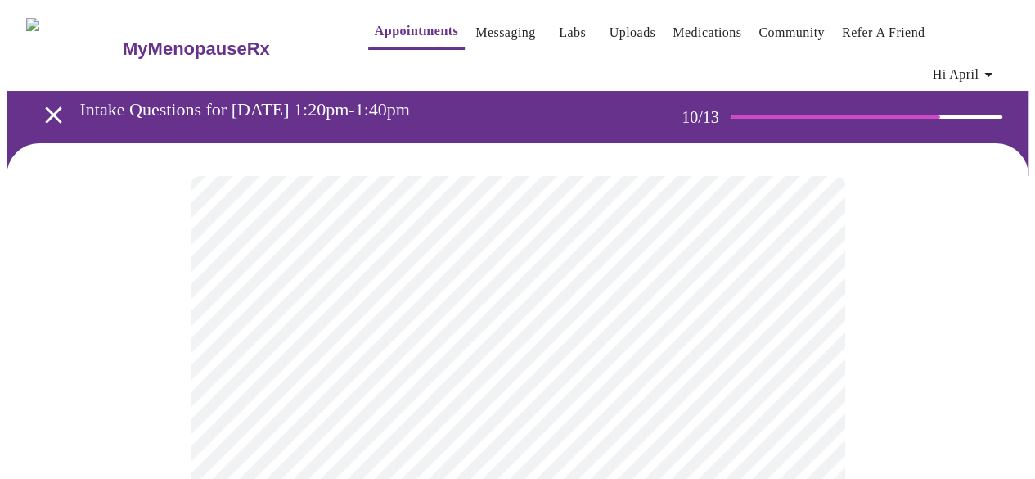
scroll to position [82, 0]
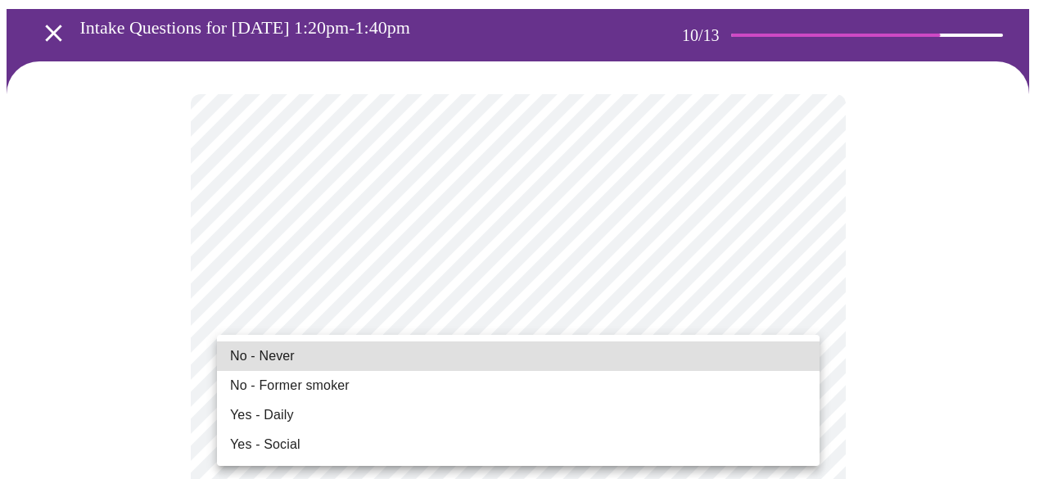
click at [275, 351] on span "No - Never" at bounding box center [262, 356] width 65 height 20
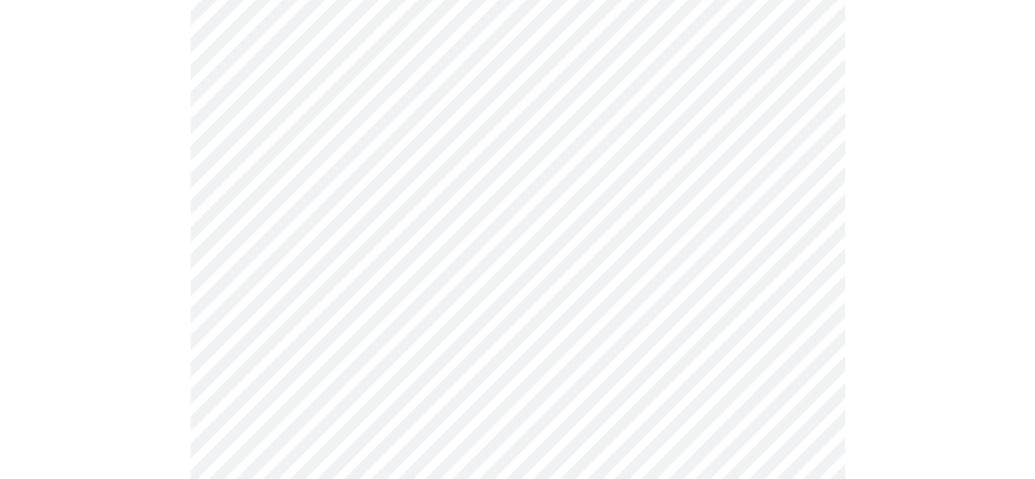
scroll to position [1310, 0]
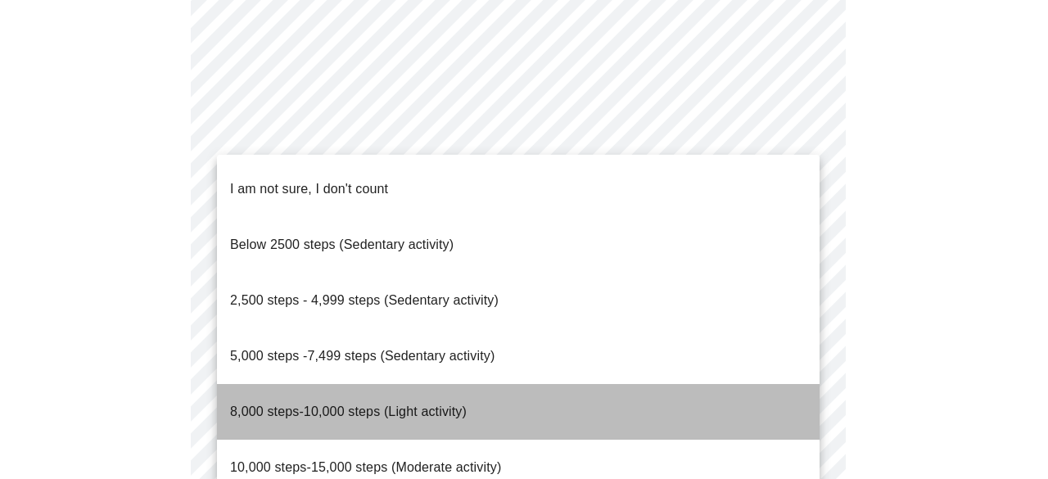
click at [354, 404] on span "8,000 steps-10,000 steps (Light activity)" at bounding box center [348, 411] width 237 height 14
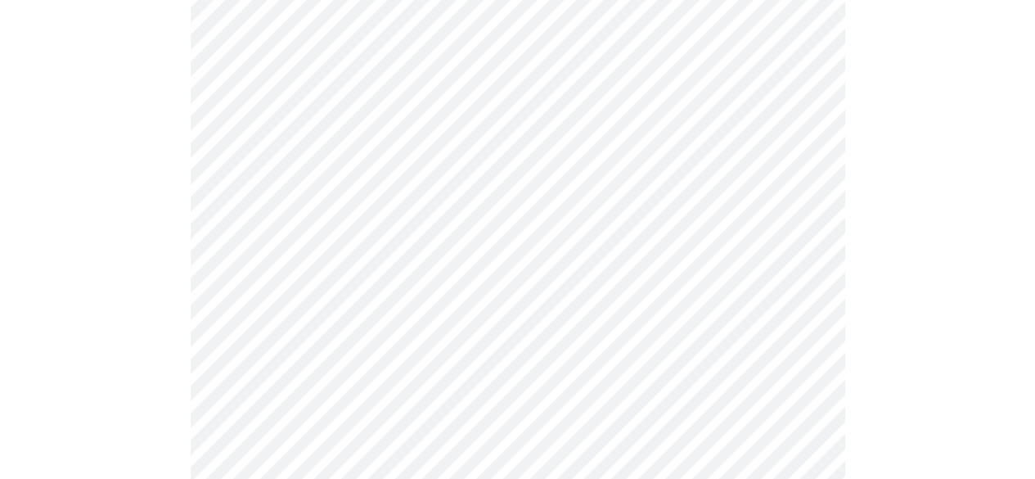
scroll to position [1391, 0]
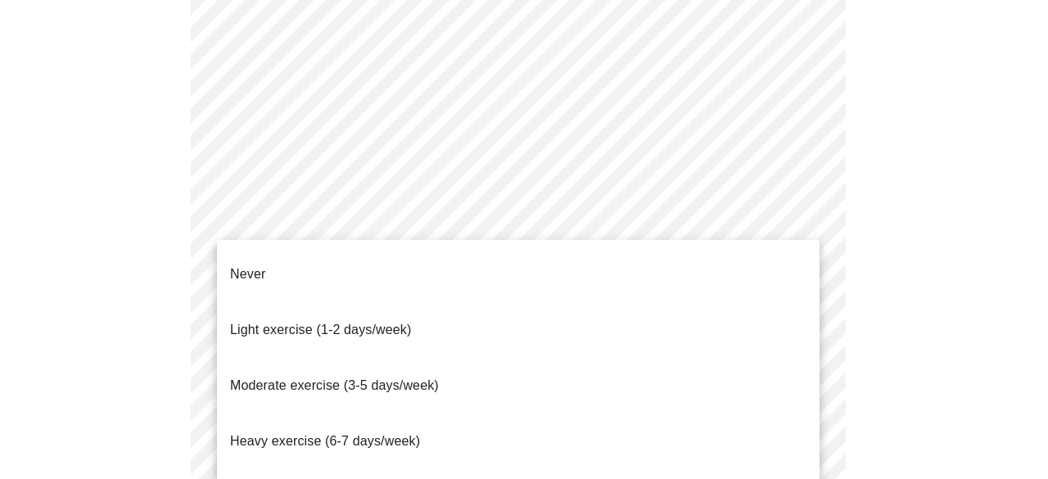
click at [285, 434] on span "Heavy exercise (6-7 days/week)" at bounding box center [325, 441] width 190 height 14
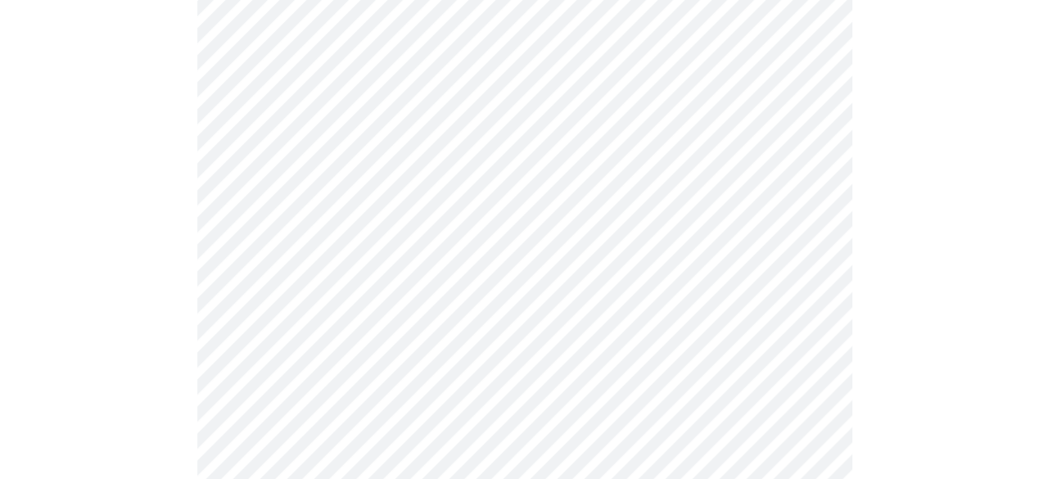
scroll to position [1637, 0]
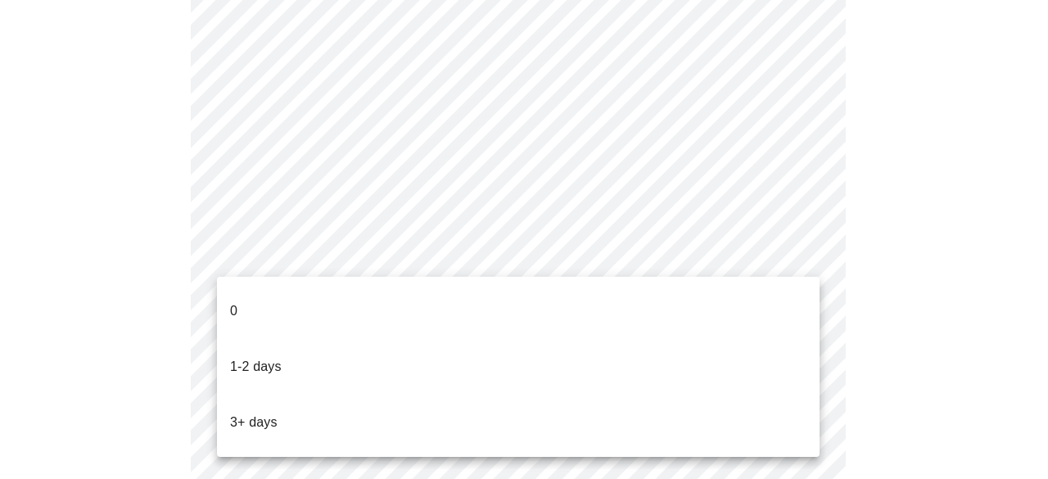
click at [282, 348] on li "1-2 days" at bounding box center [518, 367] width 602 height 56
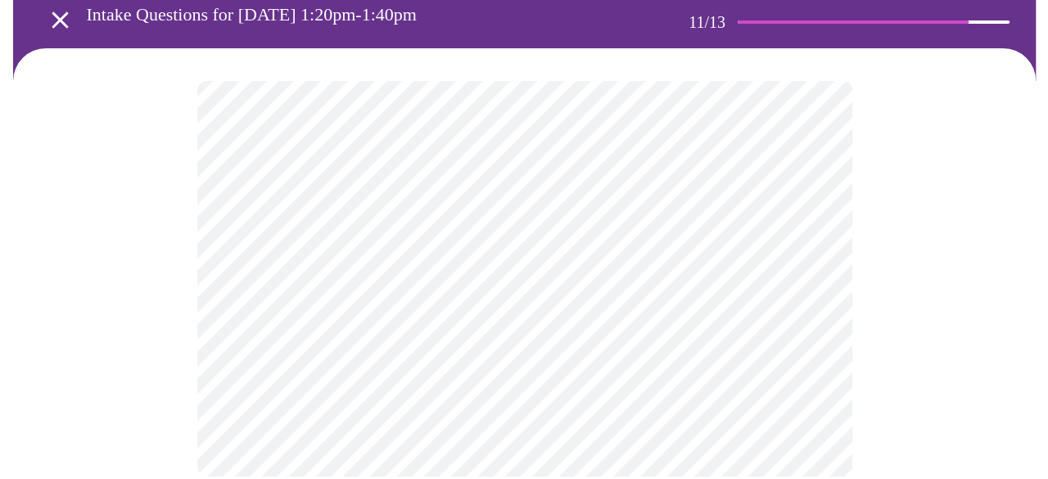
scroll to position [0, 0]
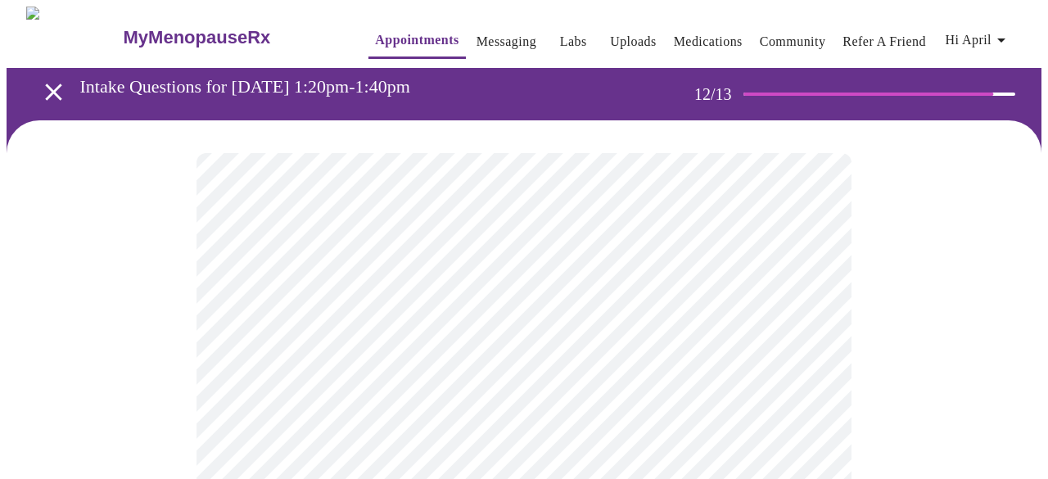
click at [655, 341] on body "MyMenopauseRx Appointments Messaging Labs Uploads Medications Community Refer a…" at bounding box center [524, 278] width 1035 height 543
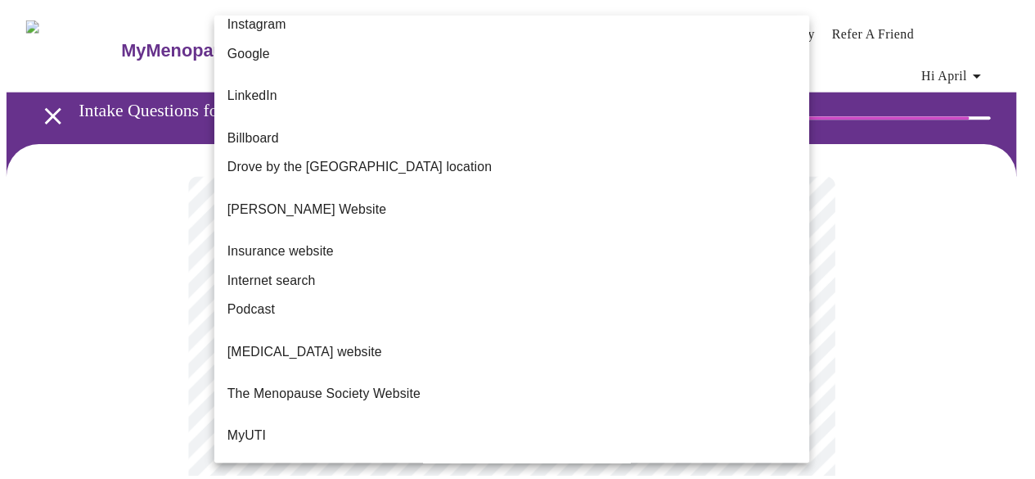
scroll to position [237, 0]
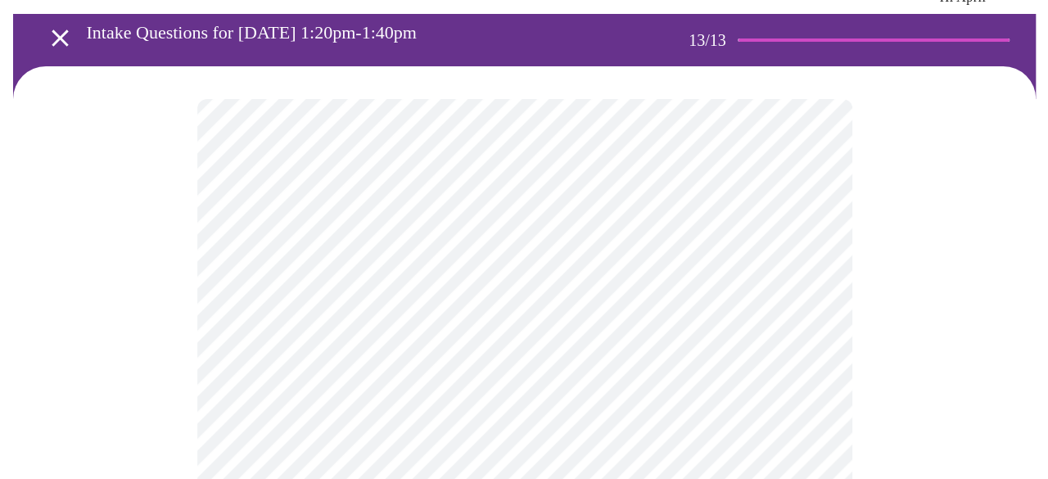
scroll to position [0, 0]
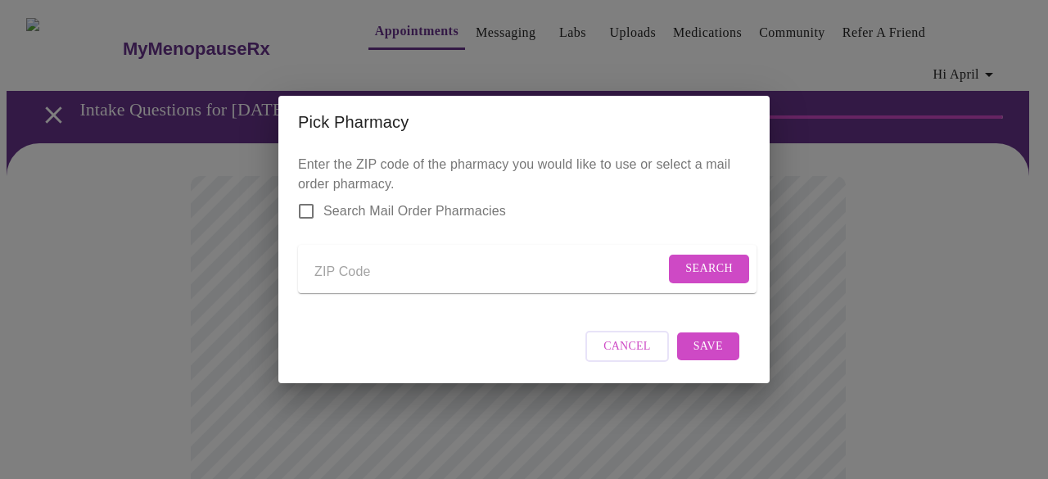
click at [357, 259] on input "Send a message to your care team" at bounding box center [489, 272] width 350 height 26
click at [697, 264] on span "Search" at bounding box center [708, 269] width 47 height 20
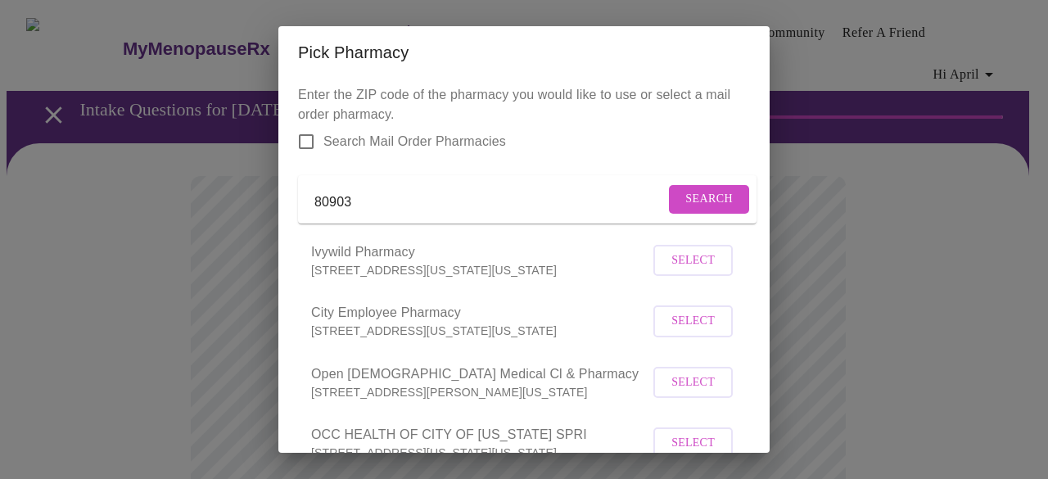
click at [685, 210] on span "Search" at bounding box center [708, 199] width 47 height 20
drag, startPoint x: 373, startPoint y: 201, endPoint x: 141, endPoint y: 205, distance: 232.5
click at [141, 205] on div "Pick Pharmacy Enter the ZIP code of the pharmacy you would like to use or selec…" at bounding box center [524, 239] width 1048 height 479
type input "walgreens"
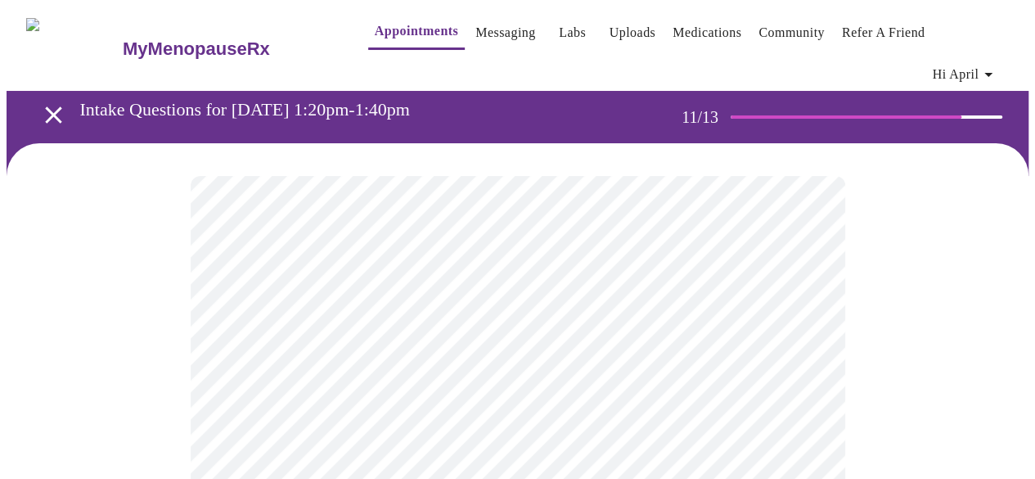
click at [858, 365] on div at bounding box center [518, 373] width 1022 height 461
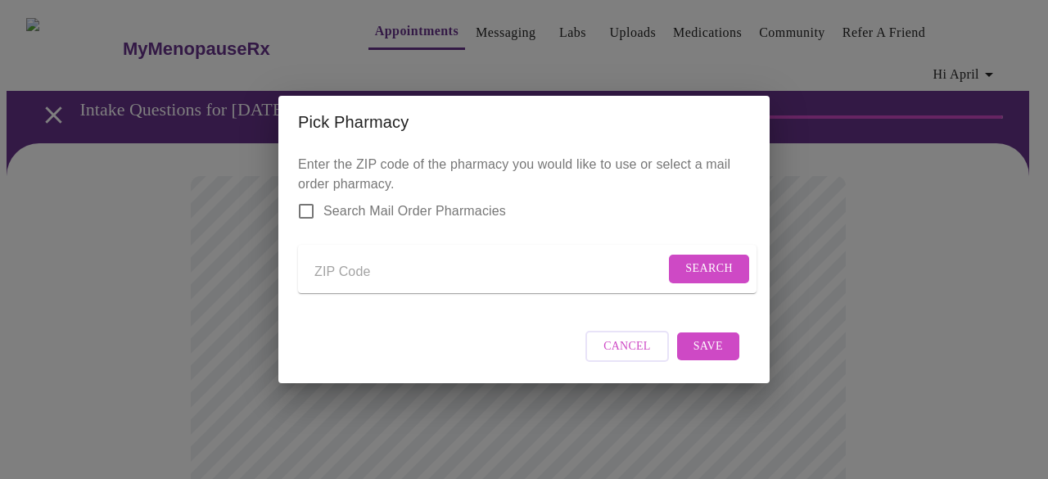
click at [450, 276] on input "Send a message to your care team" at bounding box center [489, 272] width 350 height 26
type input "80903"
click at [697, 273] on span "Search" at bounding box center [708, 269] width 47 height 20
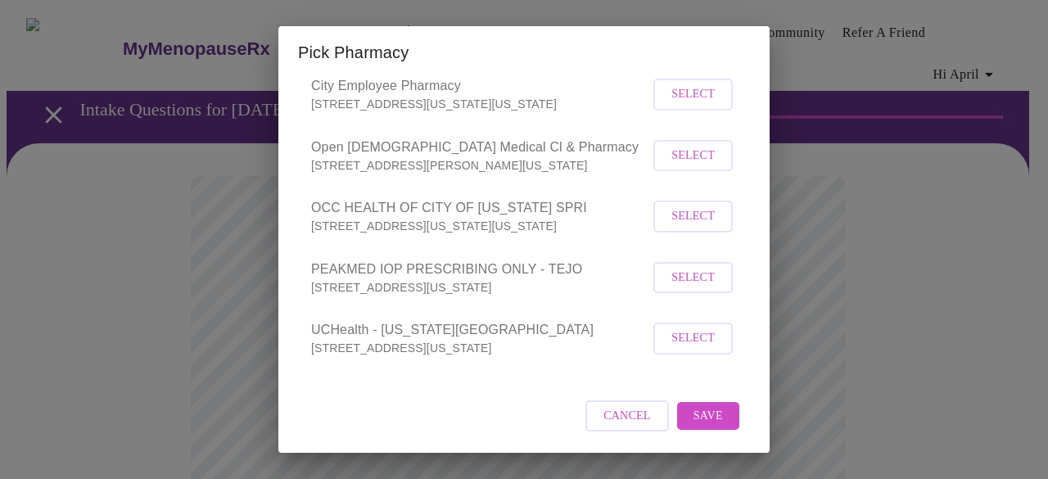
scroll to position [249, 0]
click at [689, 343] on span "Select" at bounding box center [692, 338] width 43 height 20
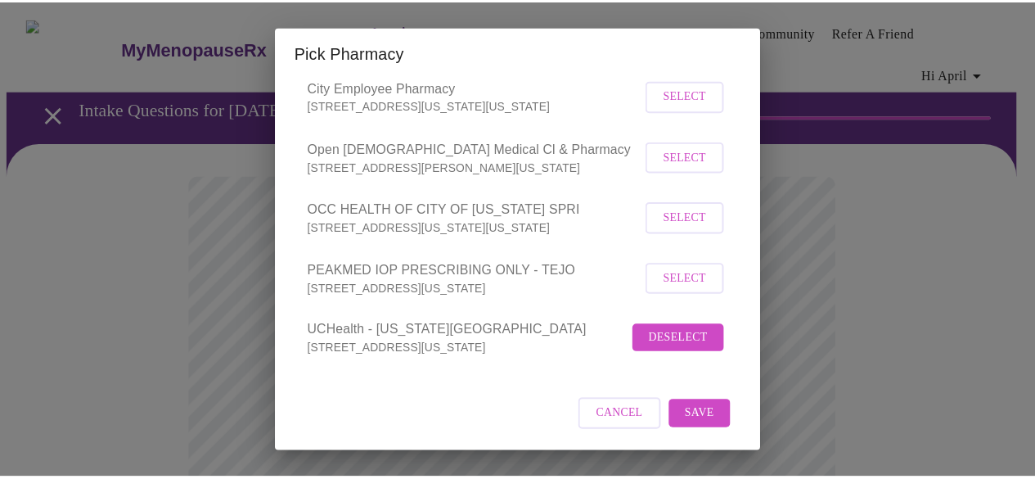
scroll to position [247, 0]
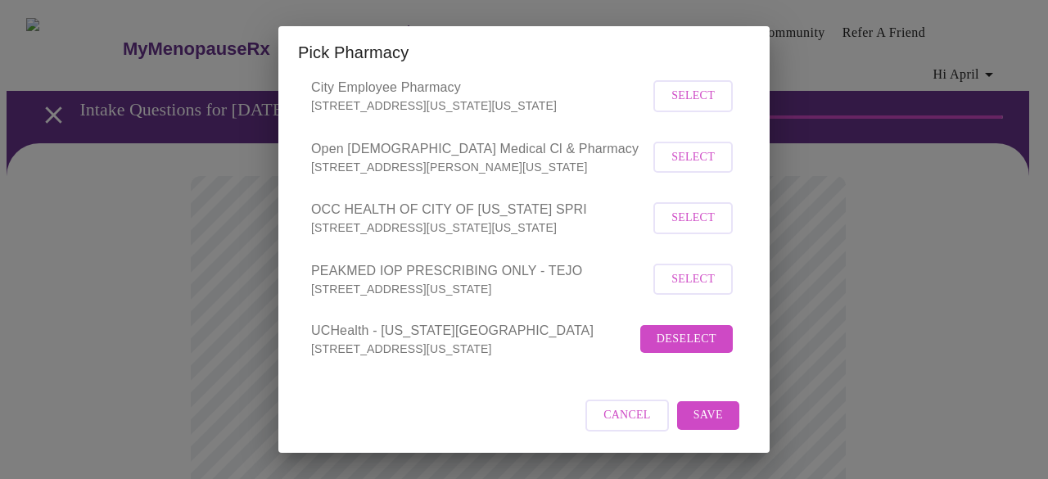
click at [706, 408] on span "Save" at bounding box center [707, 415] width 29 height 20
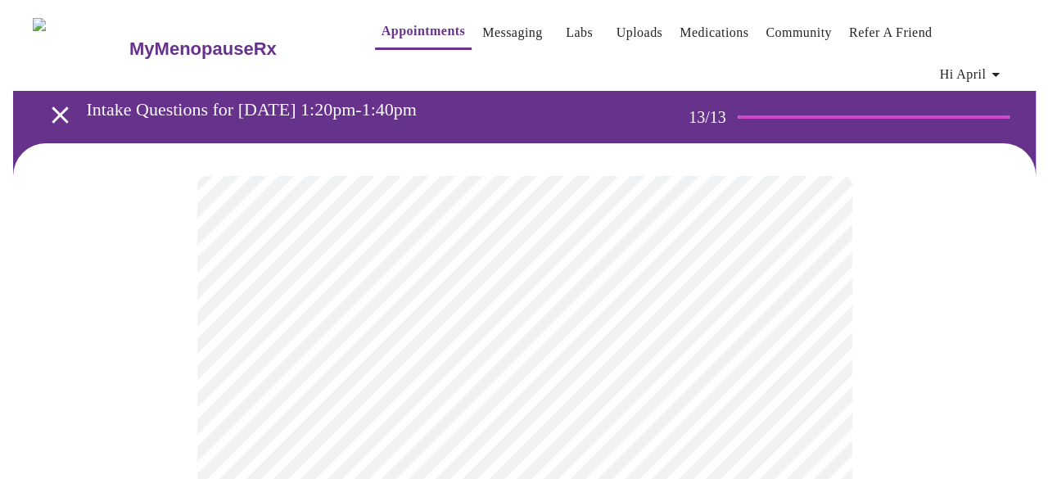
scroll to position [82, 0]
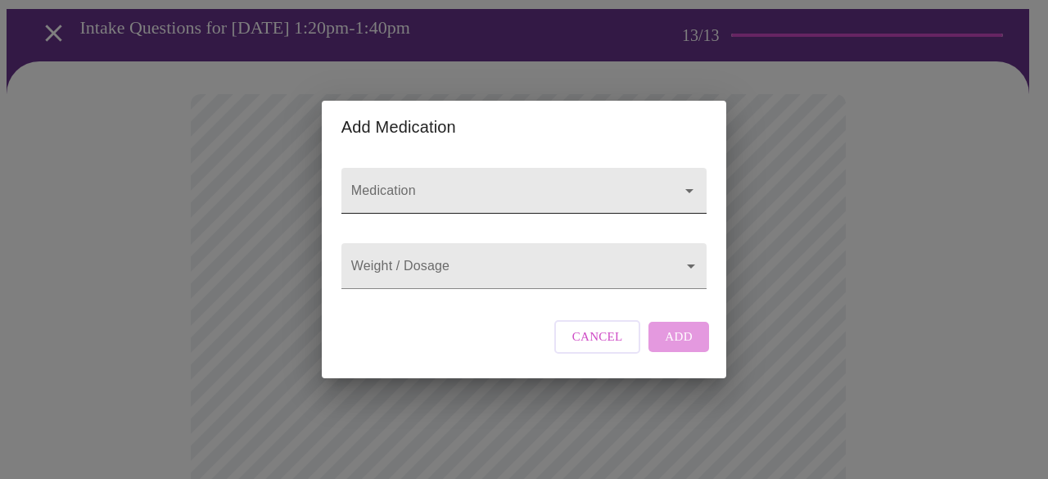
click at [457, 183] on input "Medication" at bounding box center [500, 198] width 305 height 30
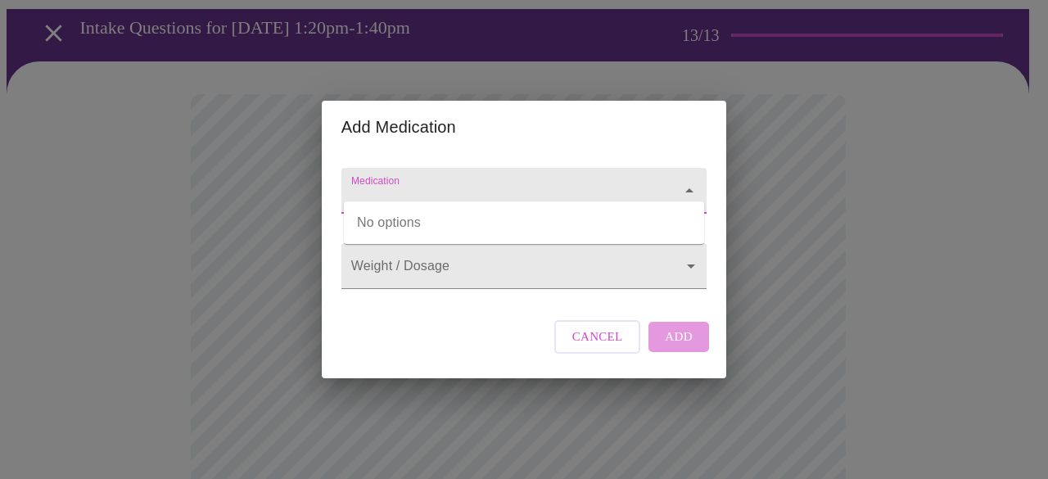
click at [457, 183] on input "Medication" at bounding box center [500, 198] width 305 height 30
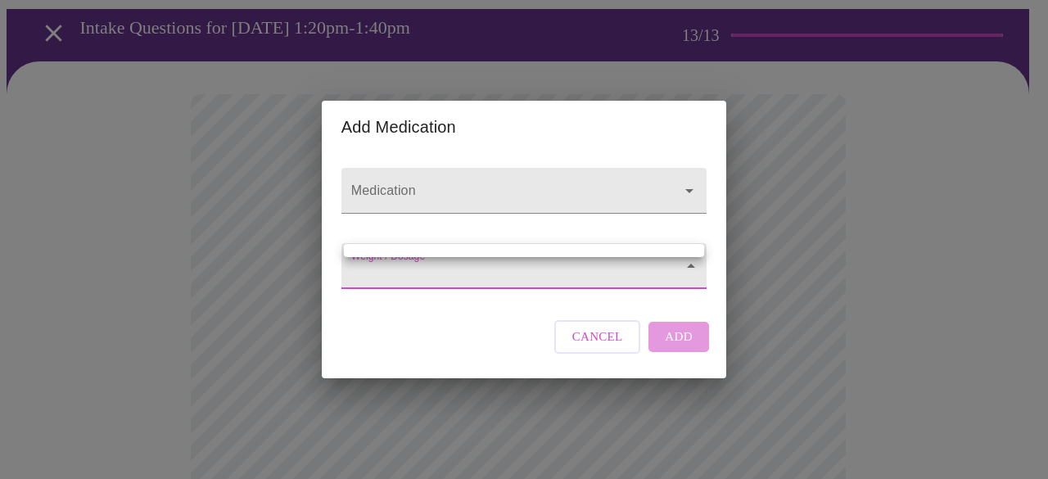
click at [454, 264] on div at bounding box center [524, 239] width 1048 height 479
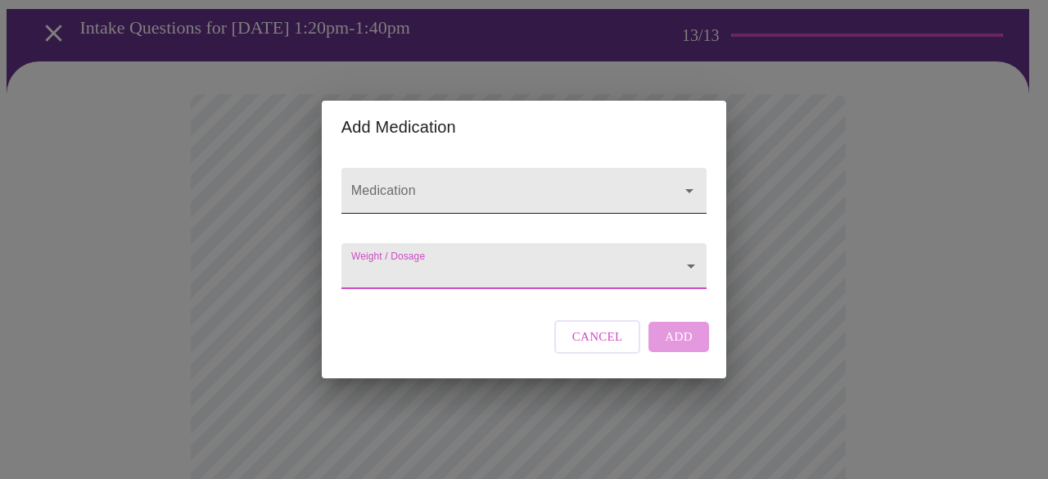
click at [440, 183] on input "Medication" at bounding box center [500, 198] width 305 height 30
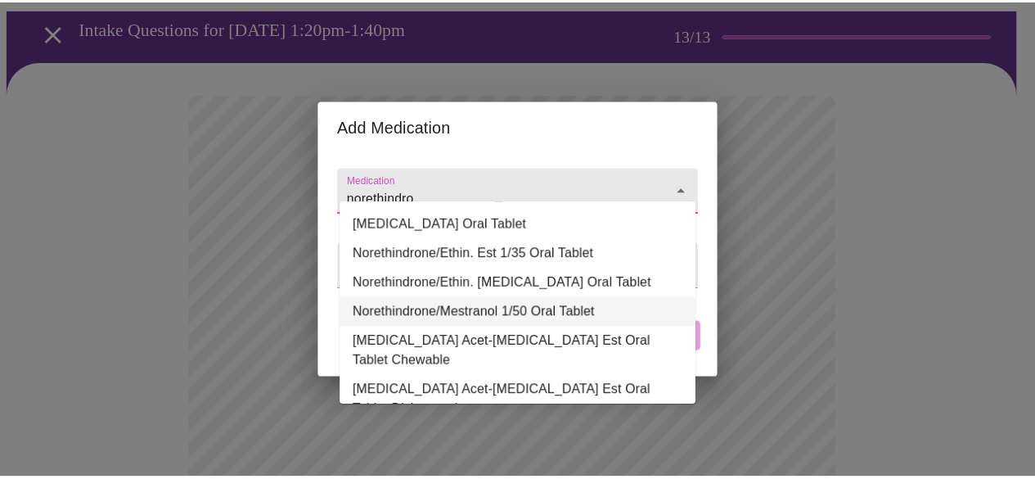
scroll to position [113, 0]
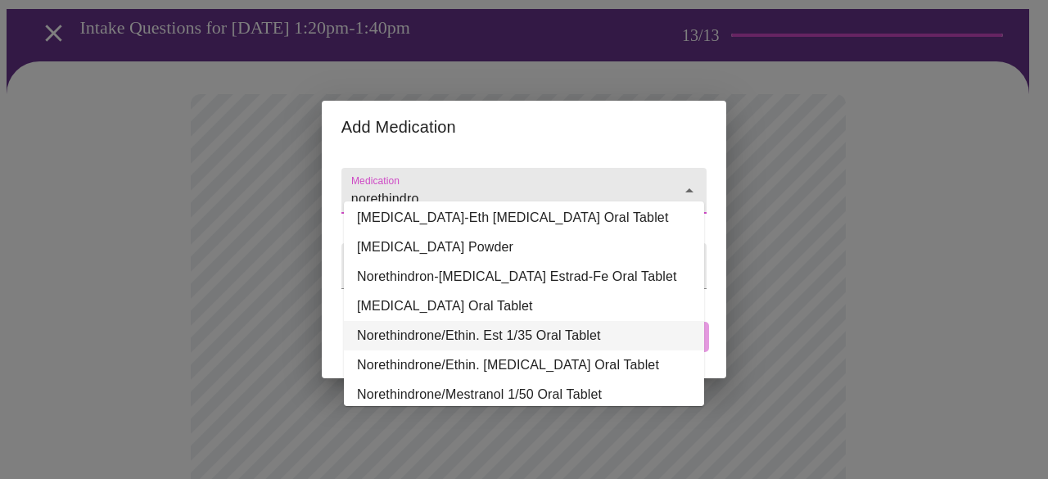
click at [531, 321] on li "Norethindrone/Ethin. Est 1/35 Oral Tablet" at bounding box center [524, 335] width 360 height 29
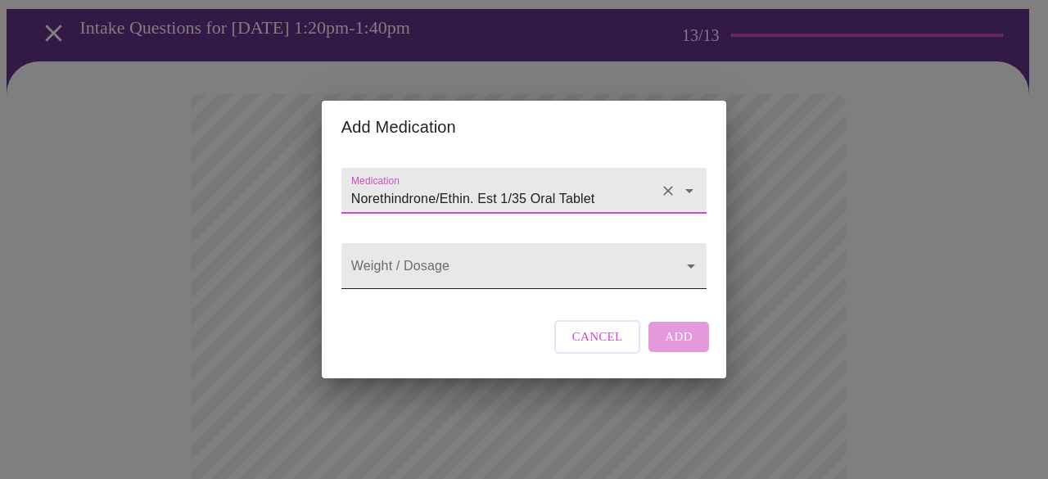
type input "Norethindrone/Ethin. Est 1/35 Oral Tablet"
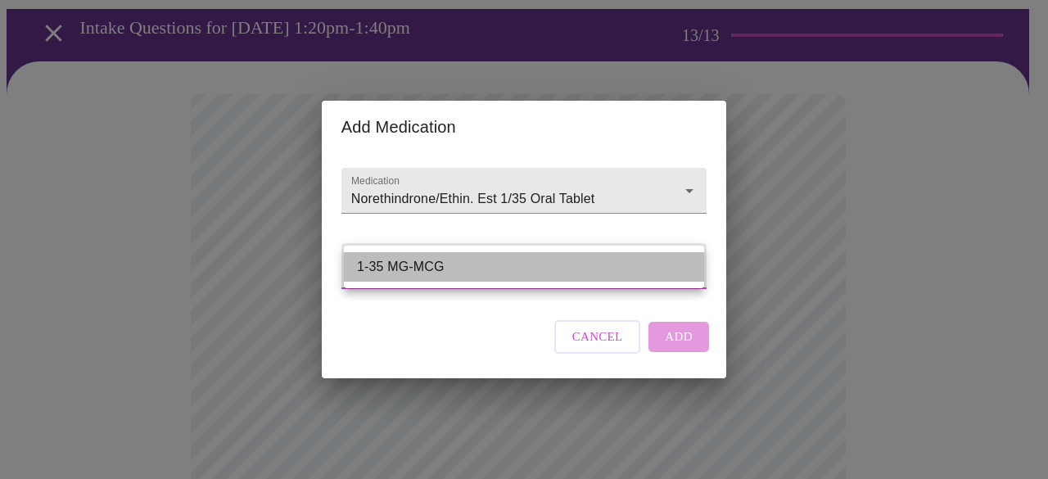
click at [504, 268] on li "1-35 MG-MCG" at bounding box center [524, 266] width 360 height 29
type input "1-35 MG-MCG"
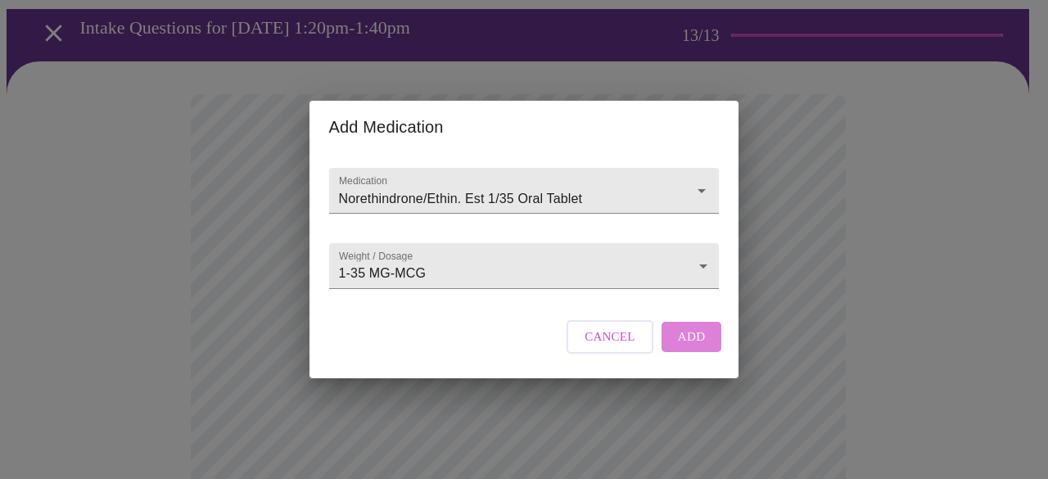
click at [701, 351] on button "Add" at bounding box center [691, 336] width 61 height 29
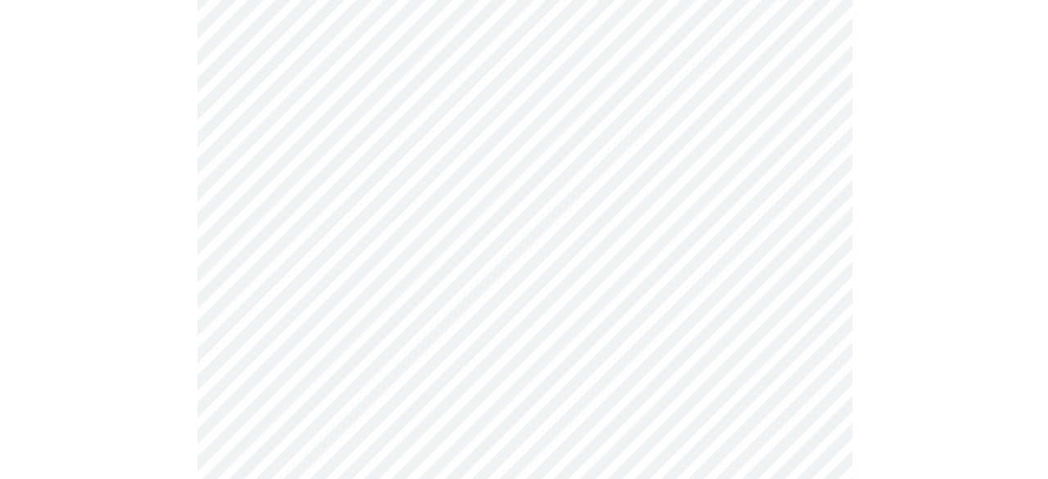
scroll to position [327, 0]
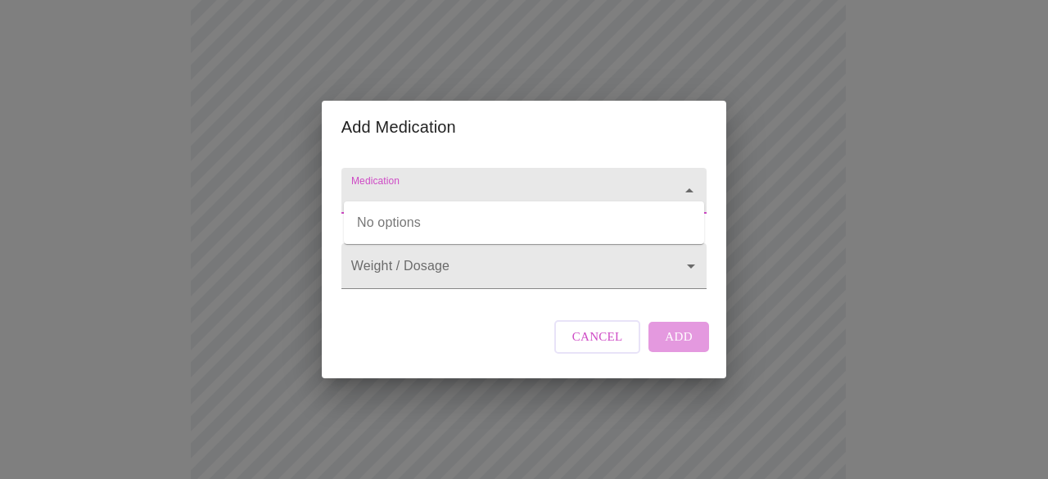
click at [395, 183] on input "Medication" at bounding box center [500, 198] width 305 height 30
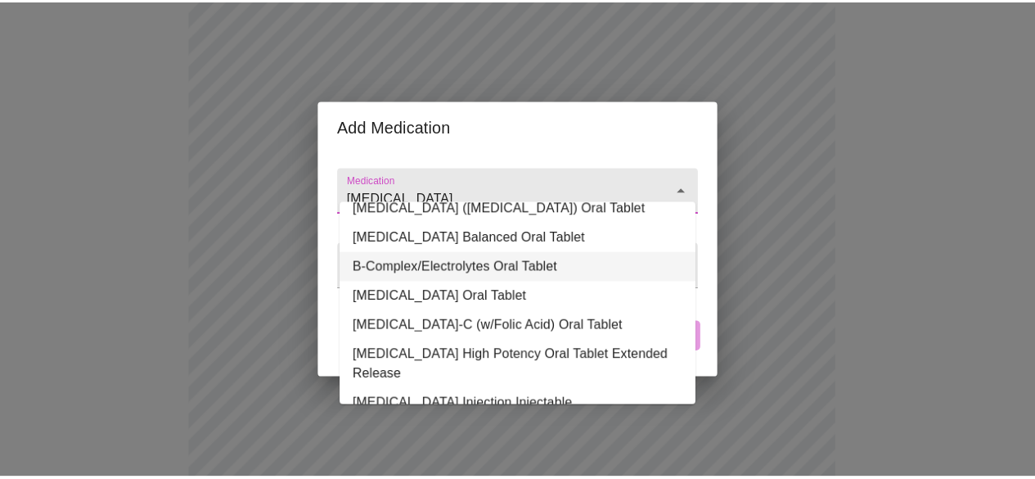
scroll to position [286, 0]
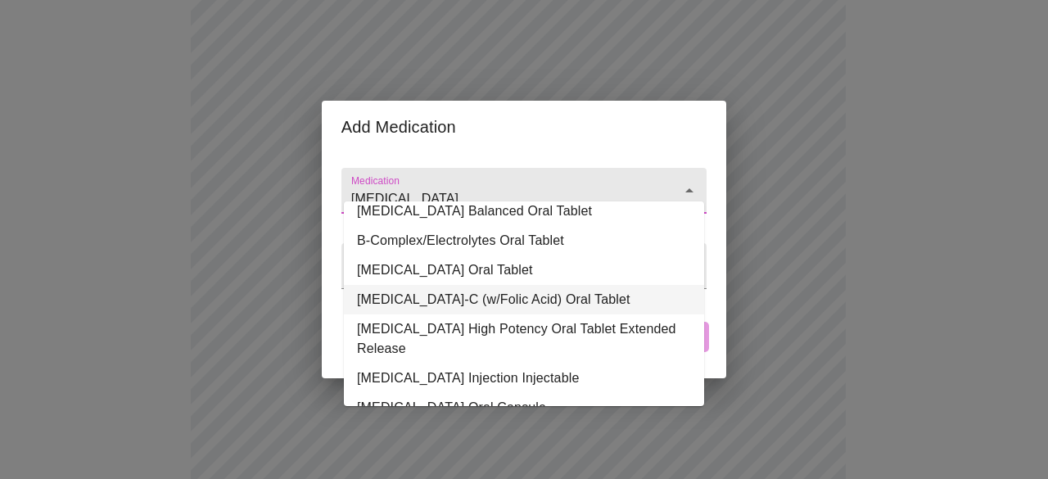
click at [535, 285] on li "[MEDICAL_DATA]-C (w/Folic Acid) Oral Tablet" at bounding box center [524, 299] width 360 height 29
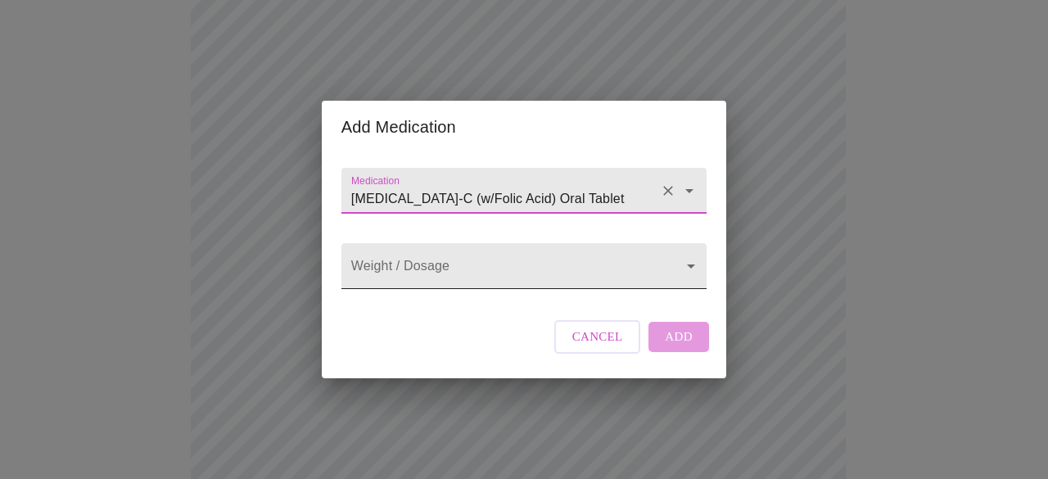
type input "[MEDICAL_DATA]-C (w/Folic Acid) Oral Tablet"
click at [521, 266] on body "MyMenopauseRx Appointments Messaging Labs Uploads Medications Community Refer a…" at bounding box center [524, 324] width 1035 height 1290
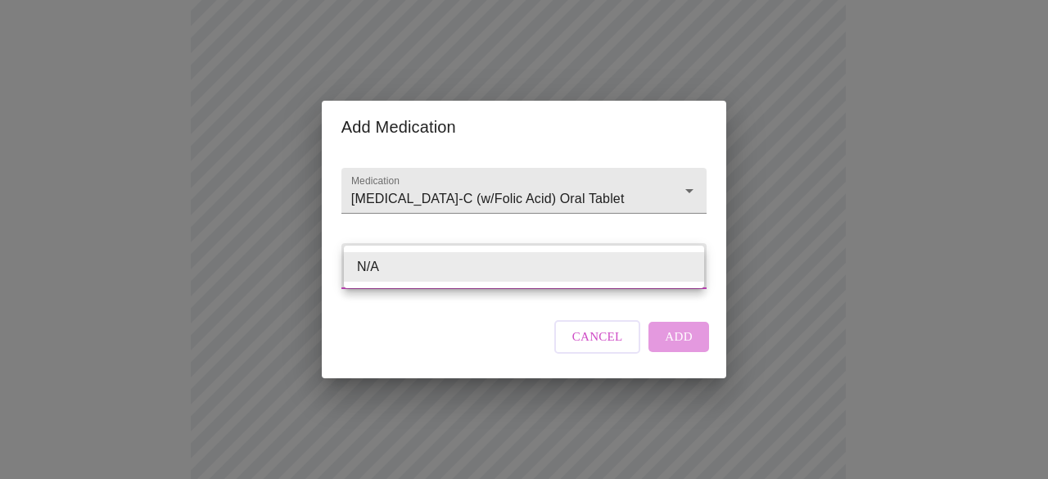
click at [521, 266] on li "N/A" at bounding box center [524, 266] width 360 height 29
type input "N/A"
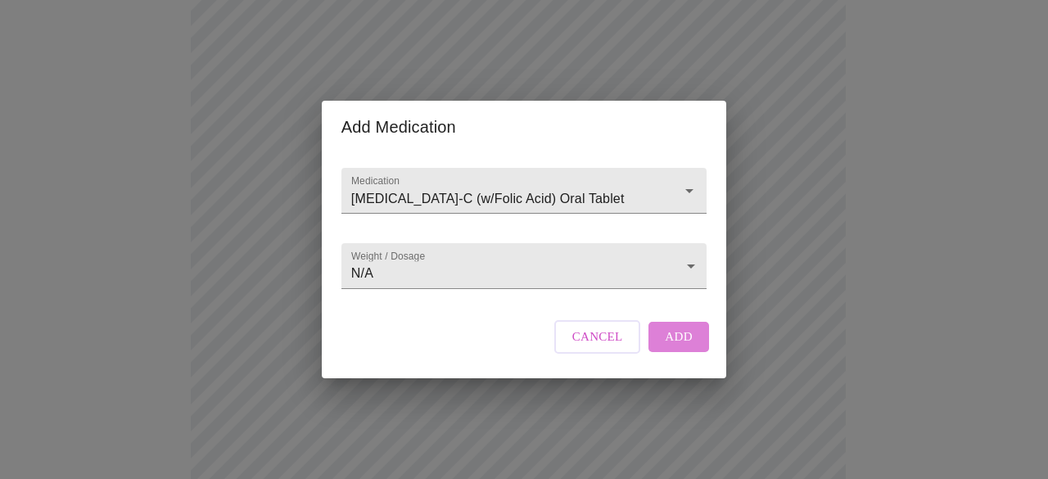
click at [679, 347] on span "Add" at bounding box center [679, 336] width 28 height 21
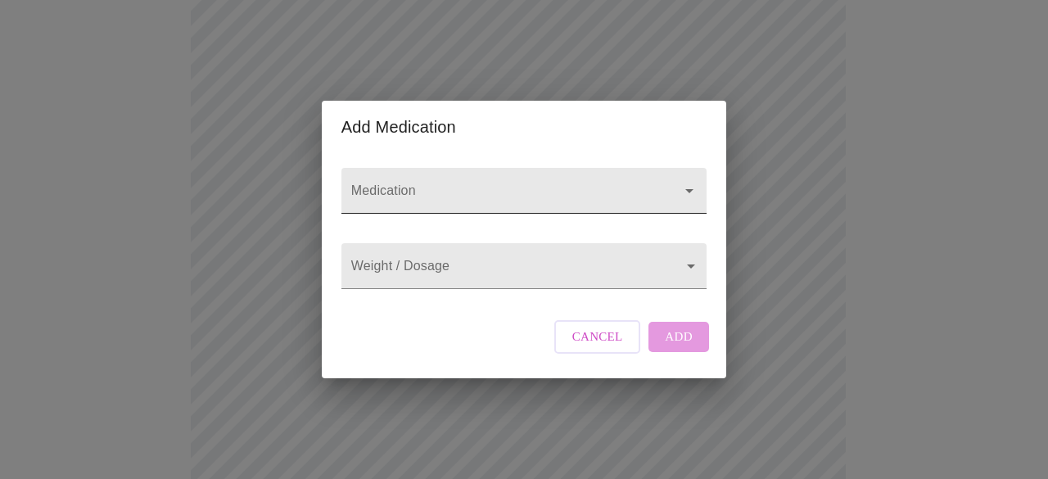
click at [396, 183] on input "Medication" at bounding box center [500, 198] width 305 height 30
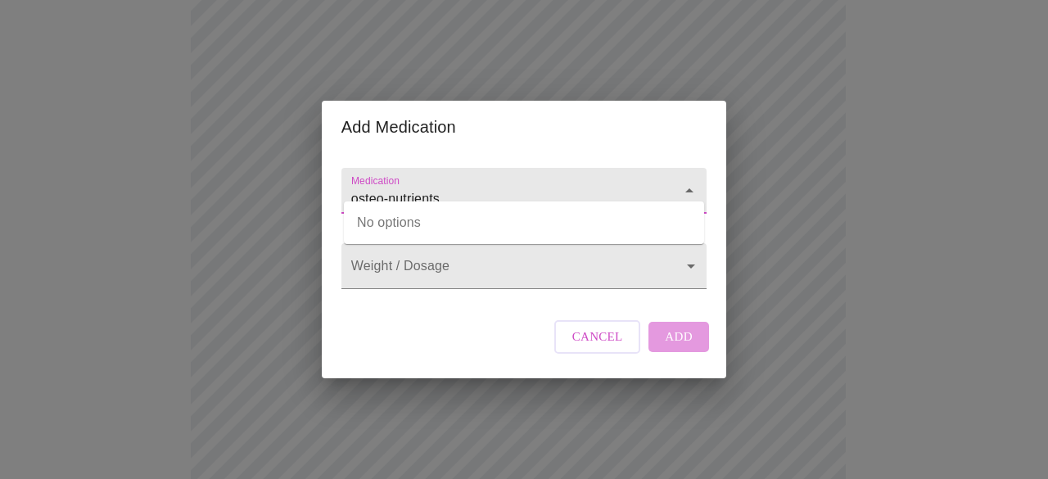
click at [519, 188] on input "osteo-nutrients" at bounding box center [500, 198] width 305 height 30
type input "o"
type input "vital nutrients"
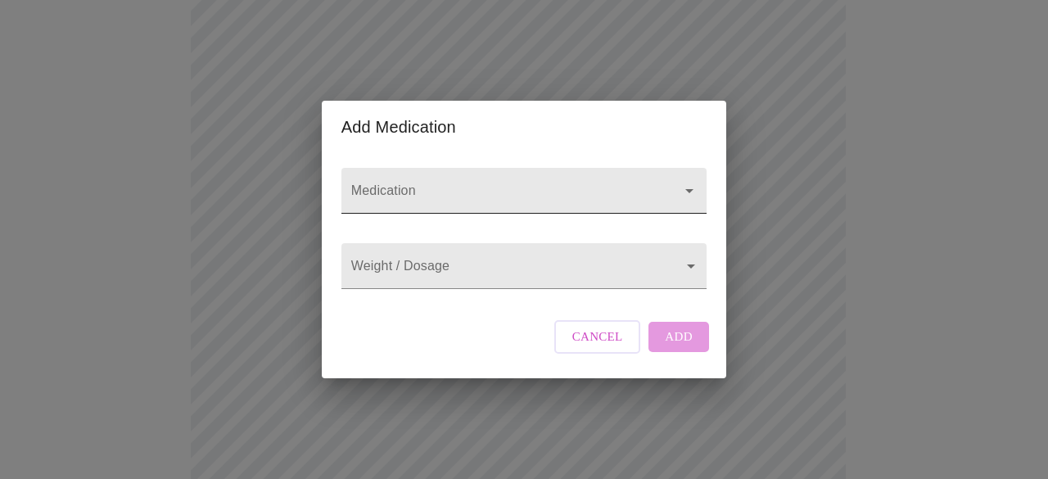
click at [431, 184] on input "Medication" at bounding box center [500, 198] width 305 height 30
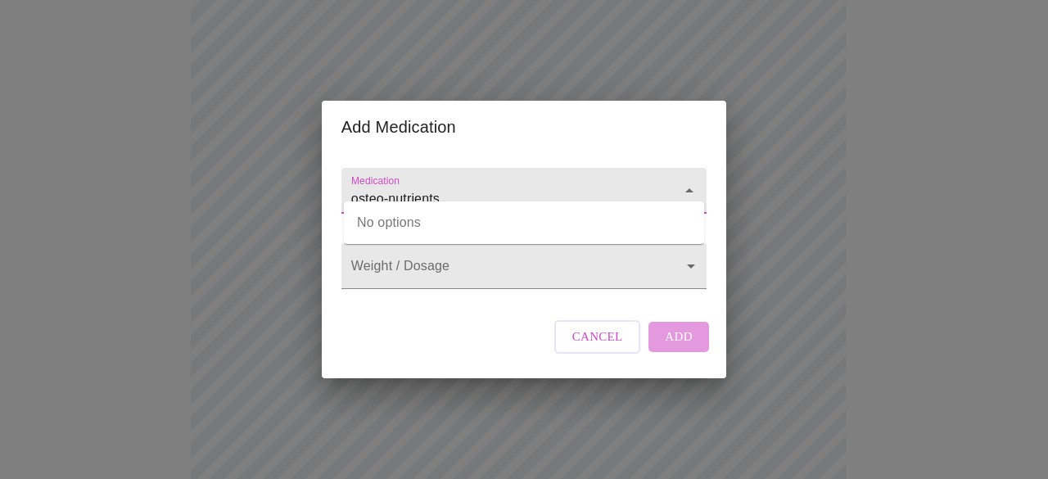
type input "osteo-nutrients"
click at [462, 183] on input "Medication" at bounding box center [500, 198] width 305 height 30
click at [616, 347] on span "Cancel" at bounding box center [597, 336] width 51 height 21
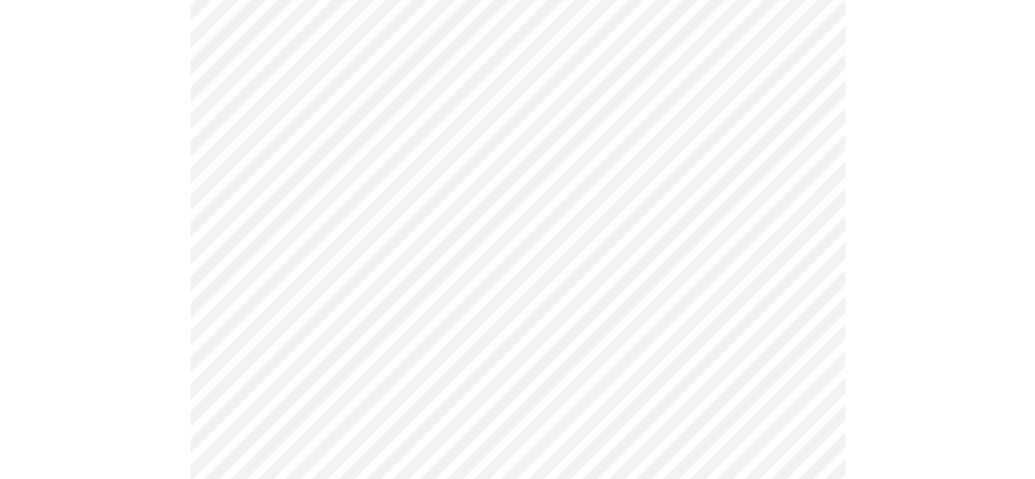
scroll to position [848, 0]
